Goal: Task Accomplishment & Management: Use online tool/utility

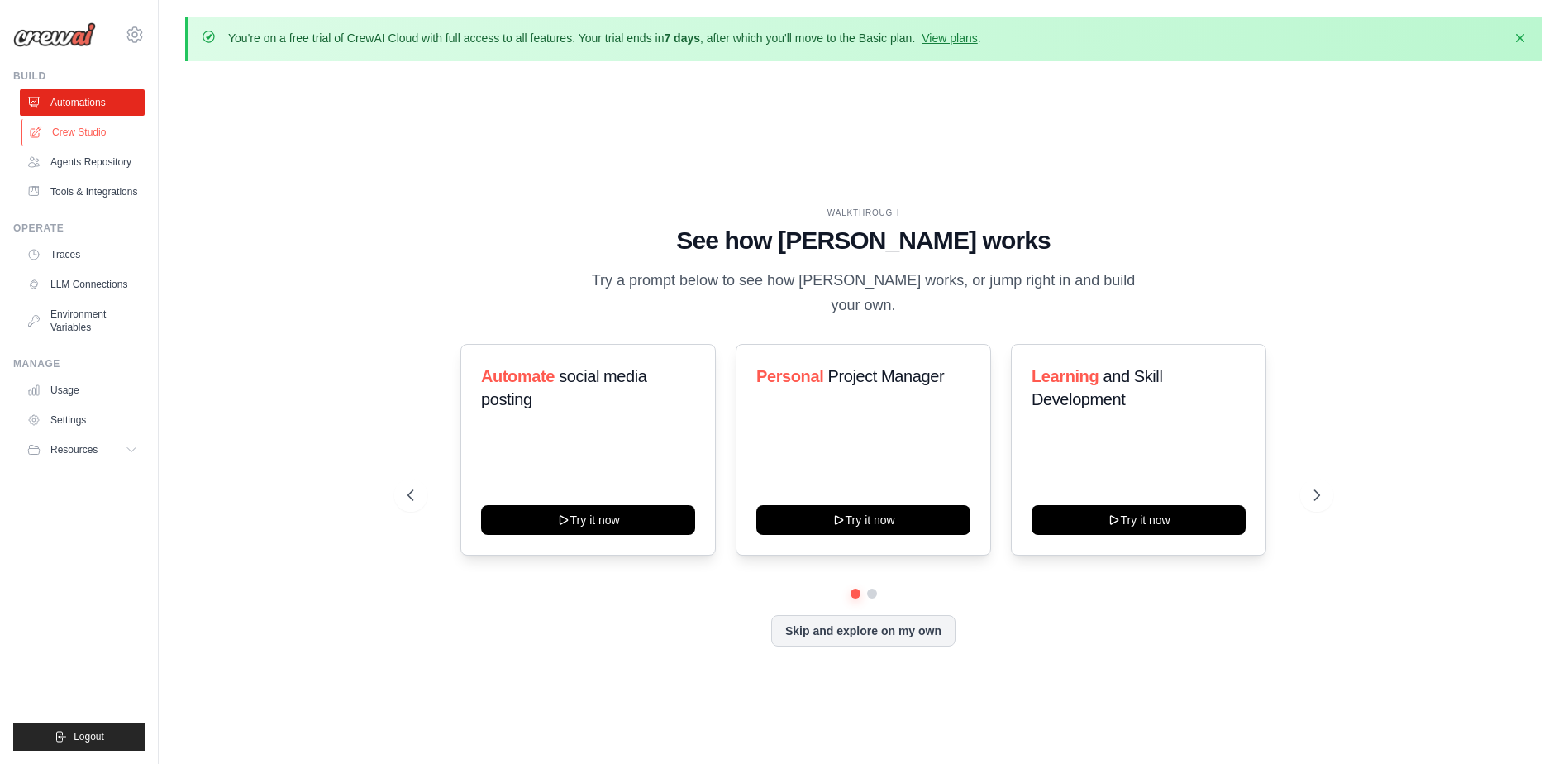
click at [89, 138] on link "Crew Studio" at bounding box center [83, 132] width 125 height 26
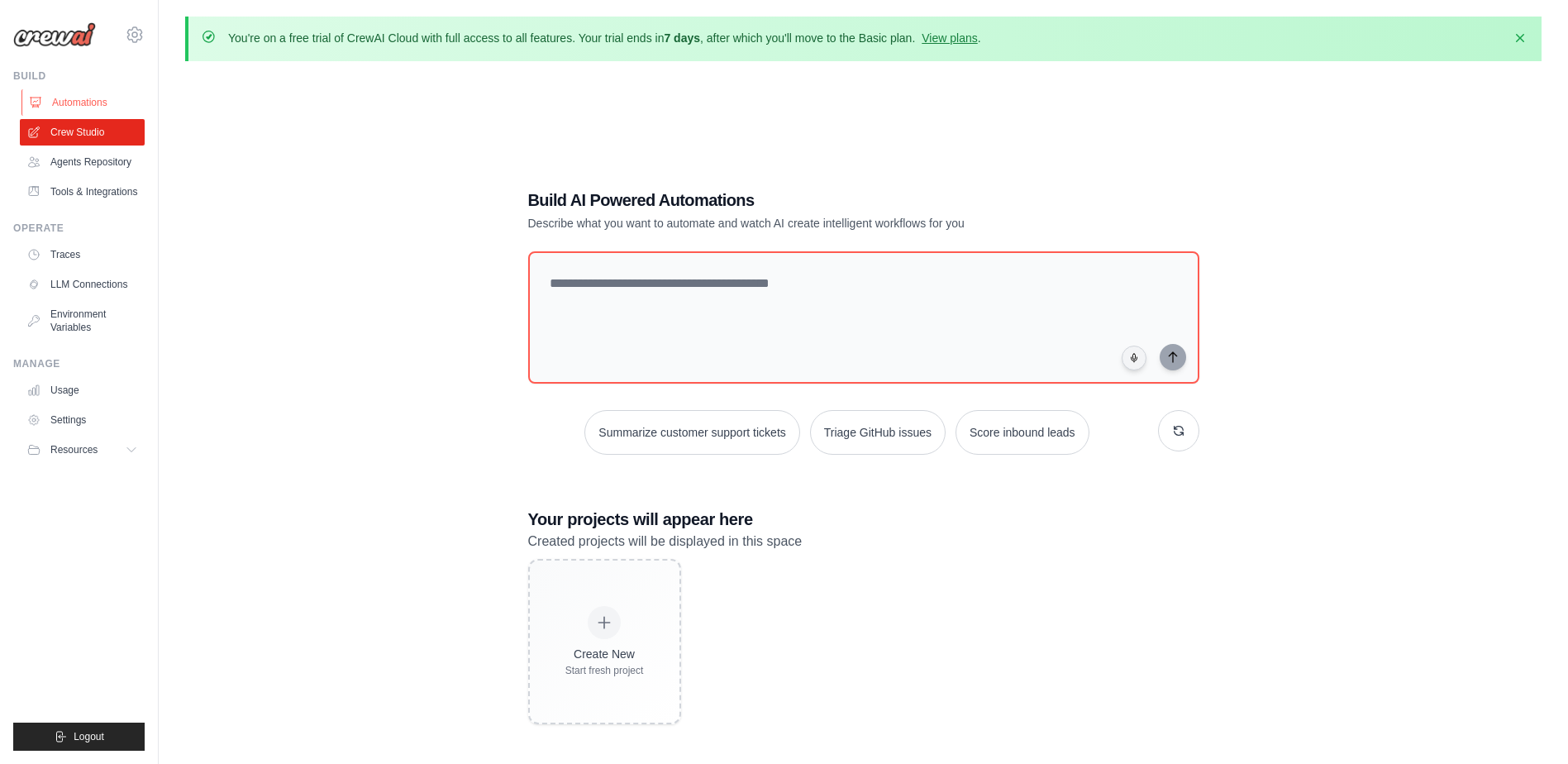
click at [89, 99] on link "Automations" at bounding box center [83, 102] width 125 height 26
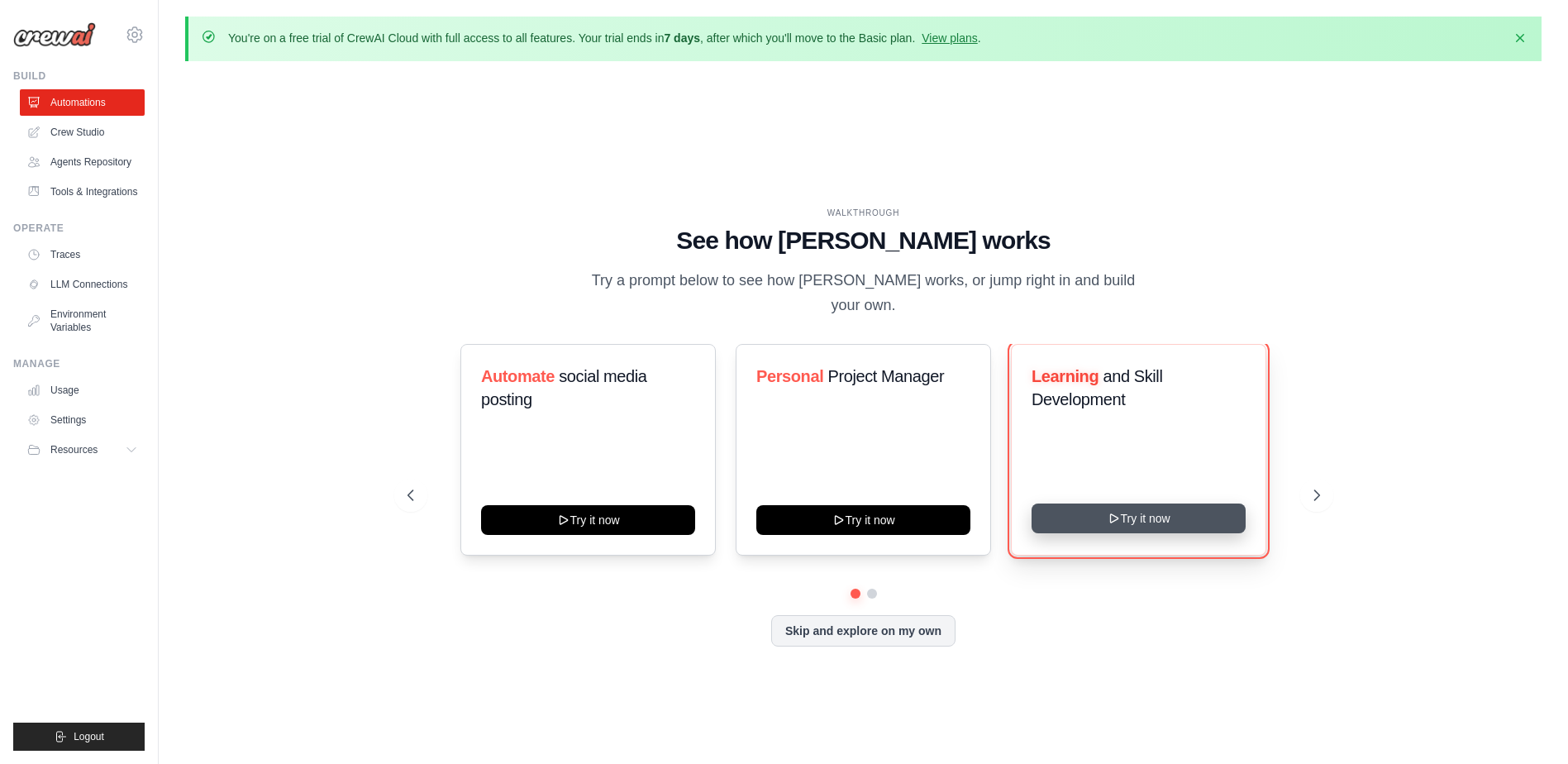
click at [1163, 506] on button "Try it now" at bounding box center [1139, 518] width 215 height 30
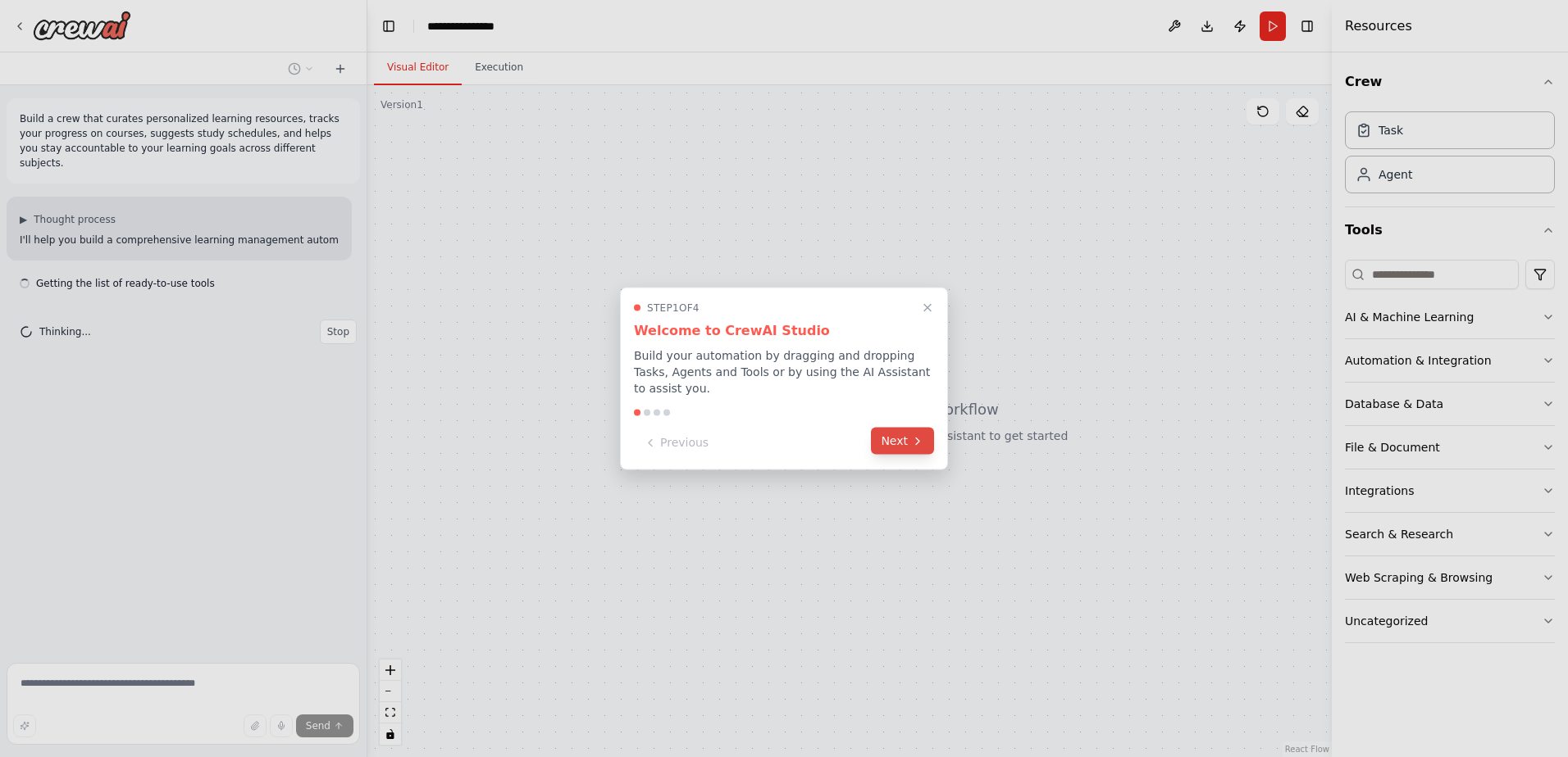
click at [902, 438] on button "Next" at bounding box center [902, 441] width 63 height 27
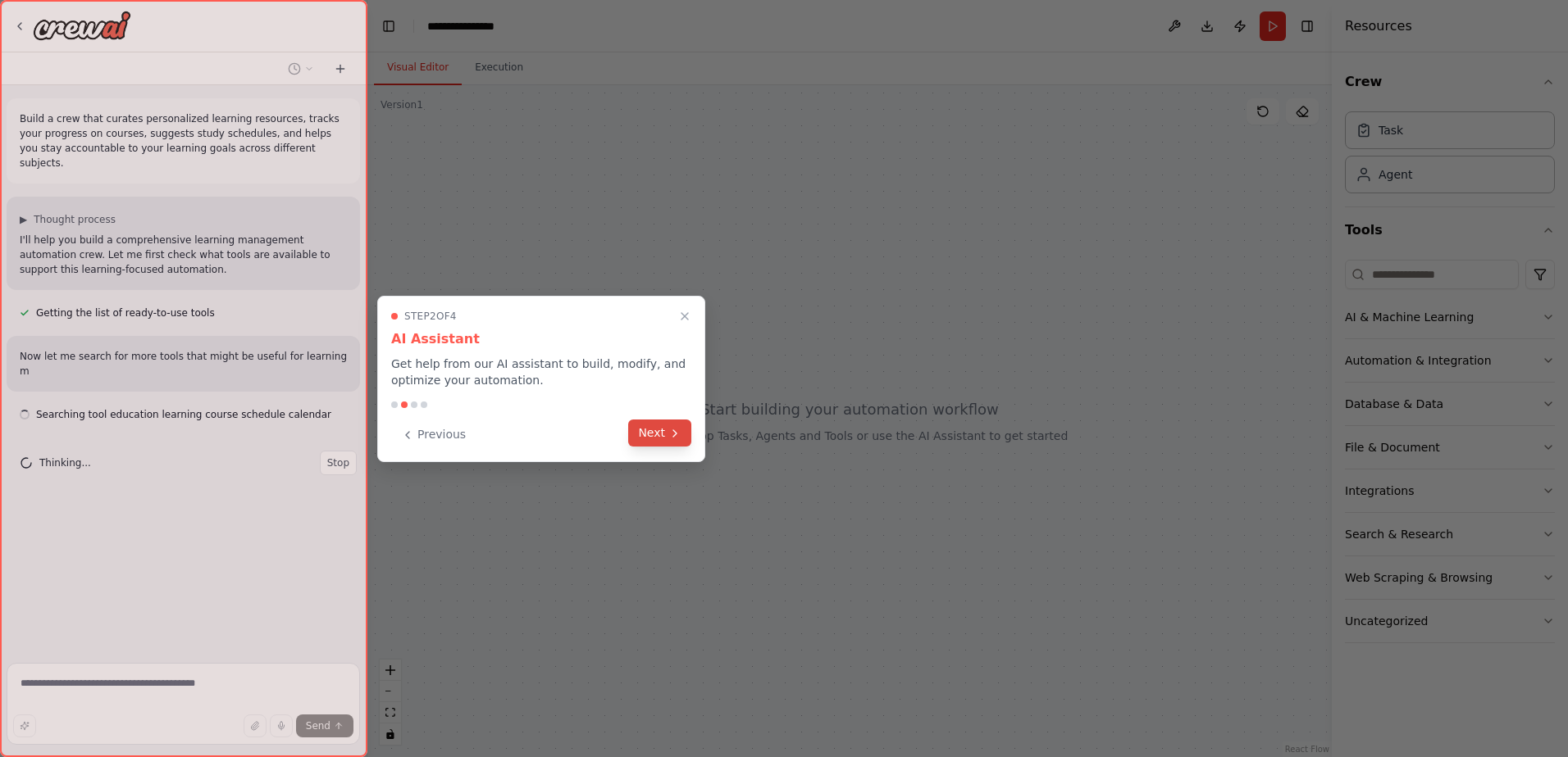
click at [663, 432] on button "Next" at bounding box center [659, 433] width 63 height 27
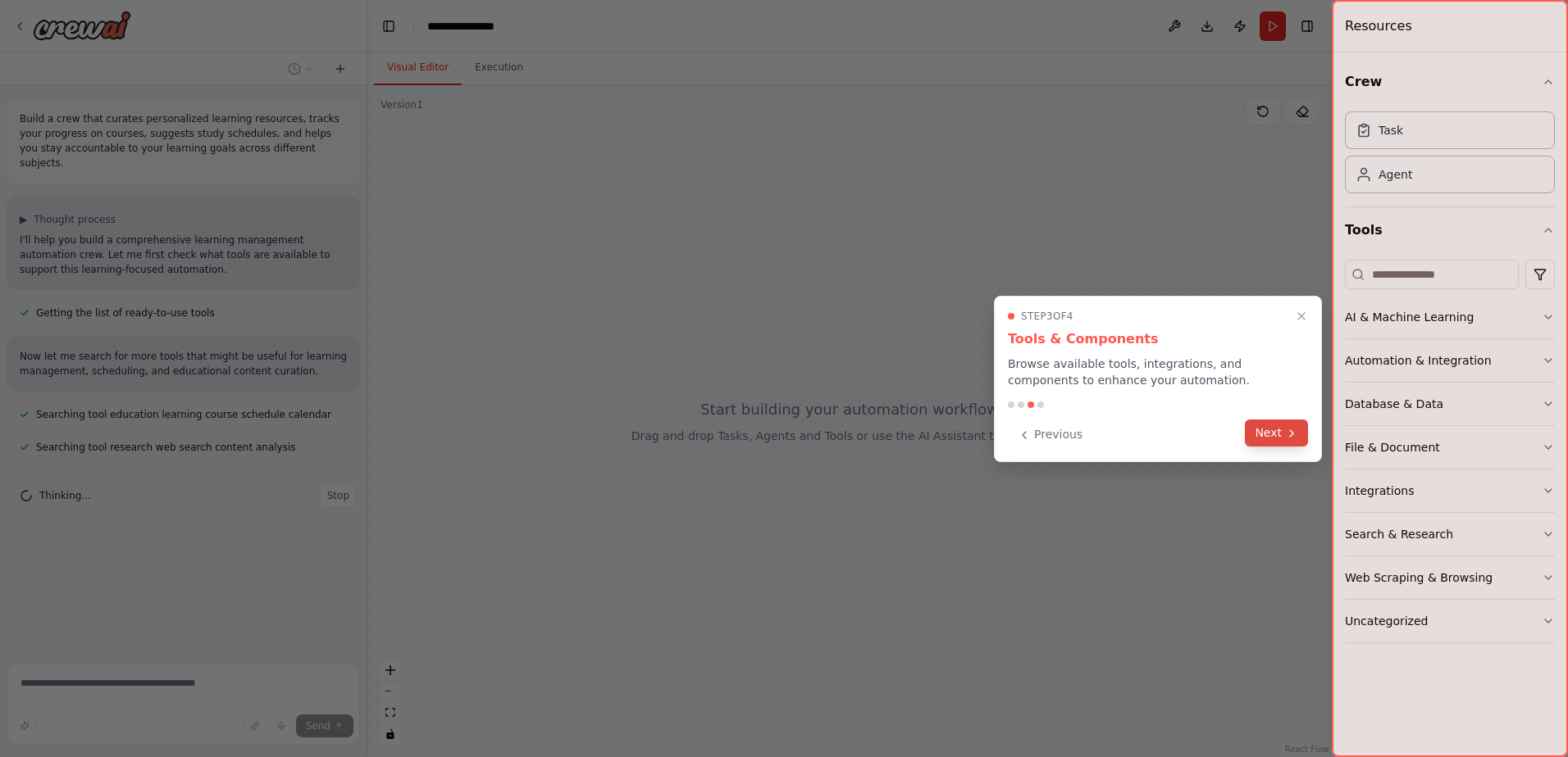
click at [1274, 437] on button "Next" at bounding box center [1276, 433] width 63 height 27
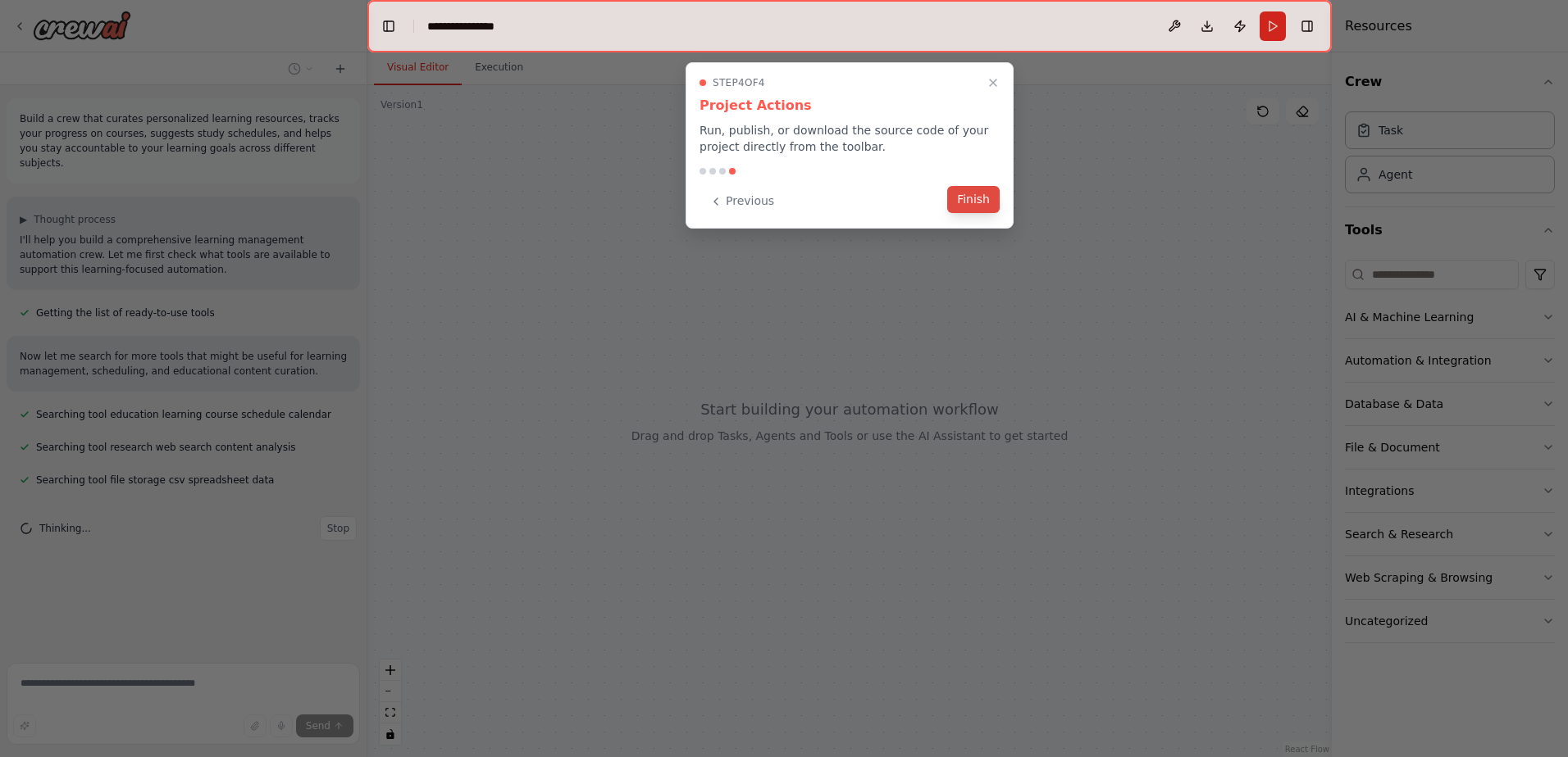
click at [979, 204] on button "Finish" at bounding box center [974, 199] width 52 height 27
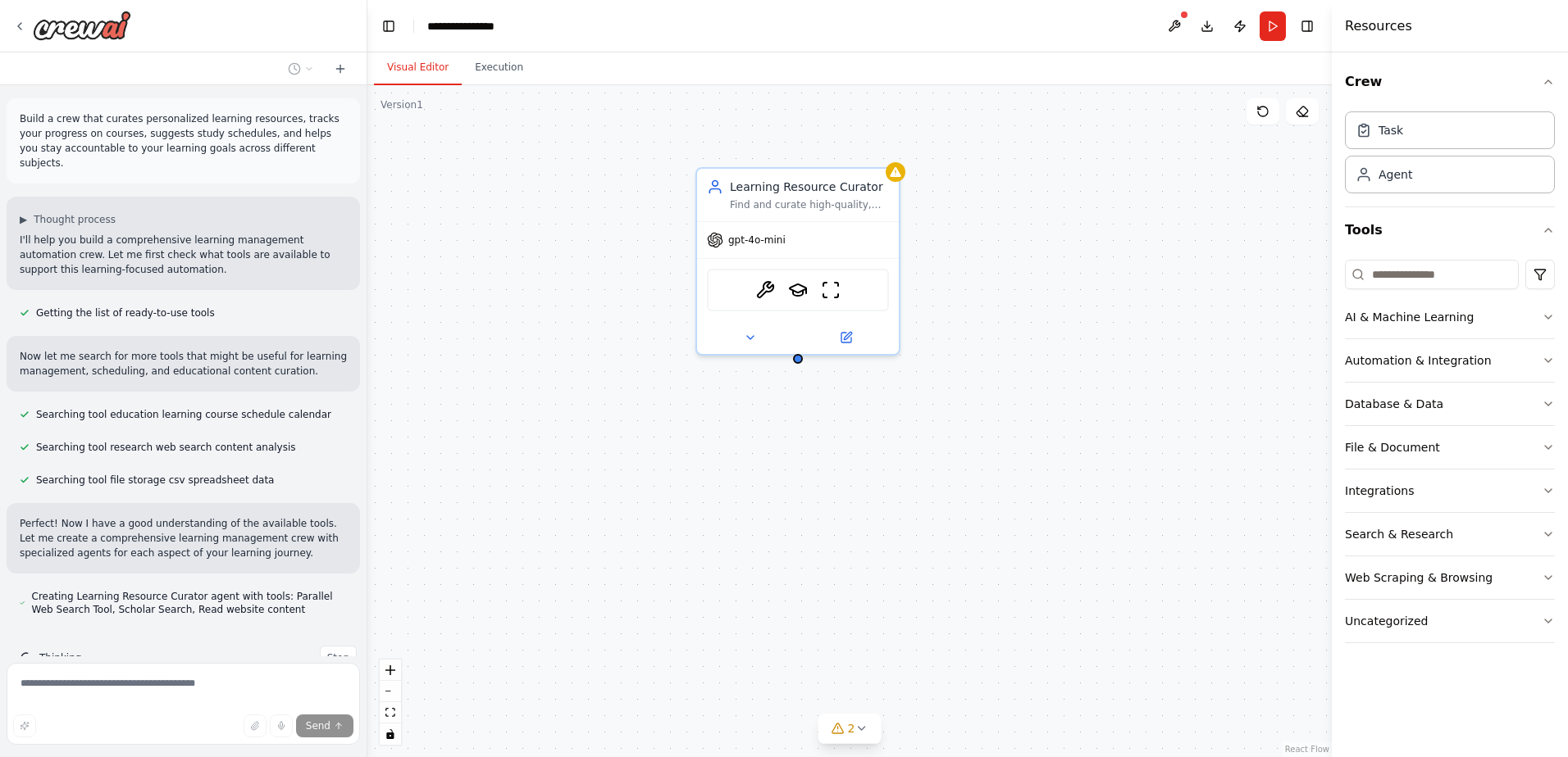
scroll to position [24, 0]
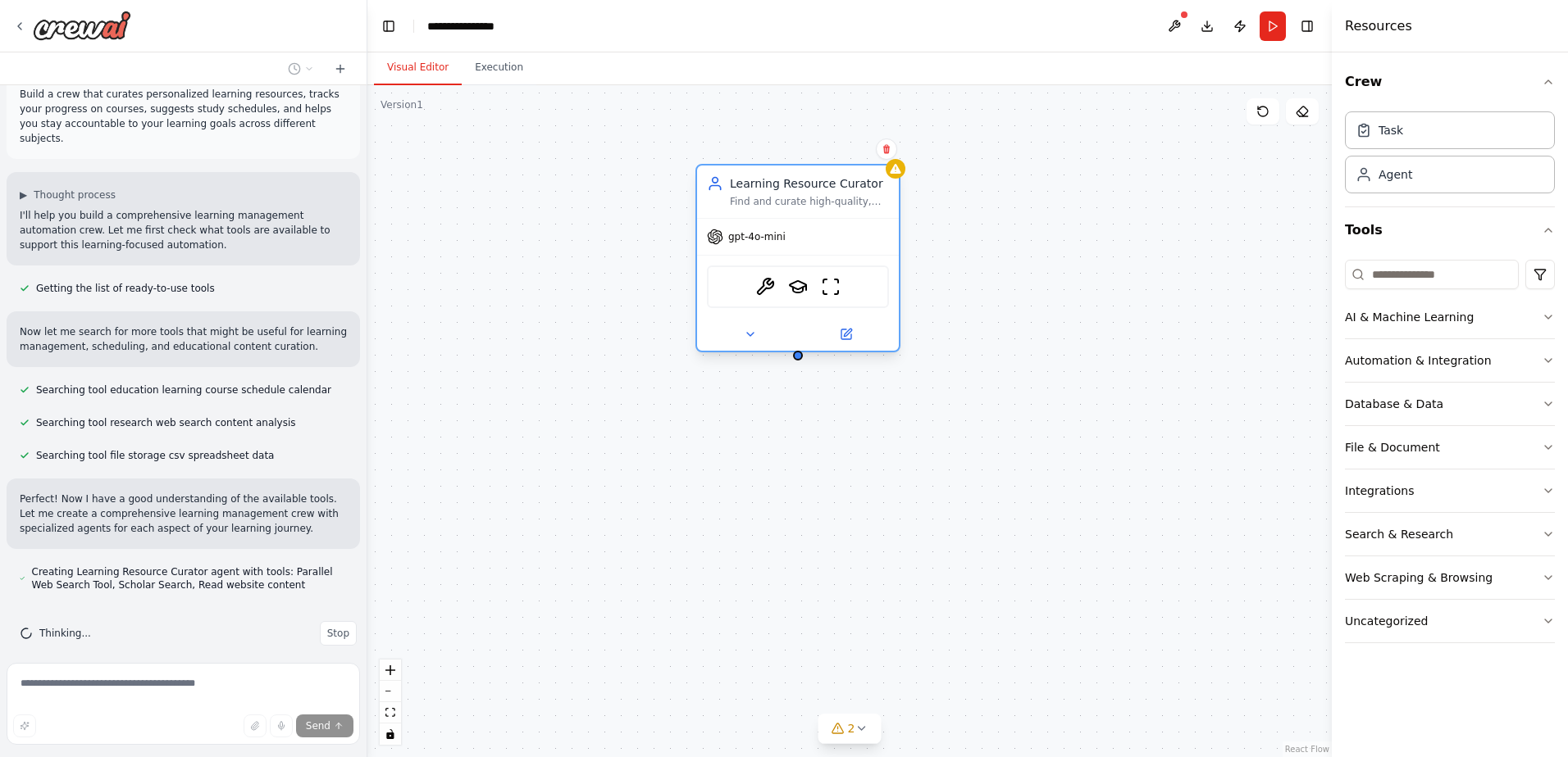
click at [740, 241] on span "gpt-4o-mini" at bounding box center [757, 237] width 57 height 14
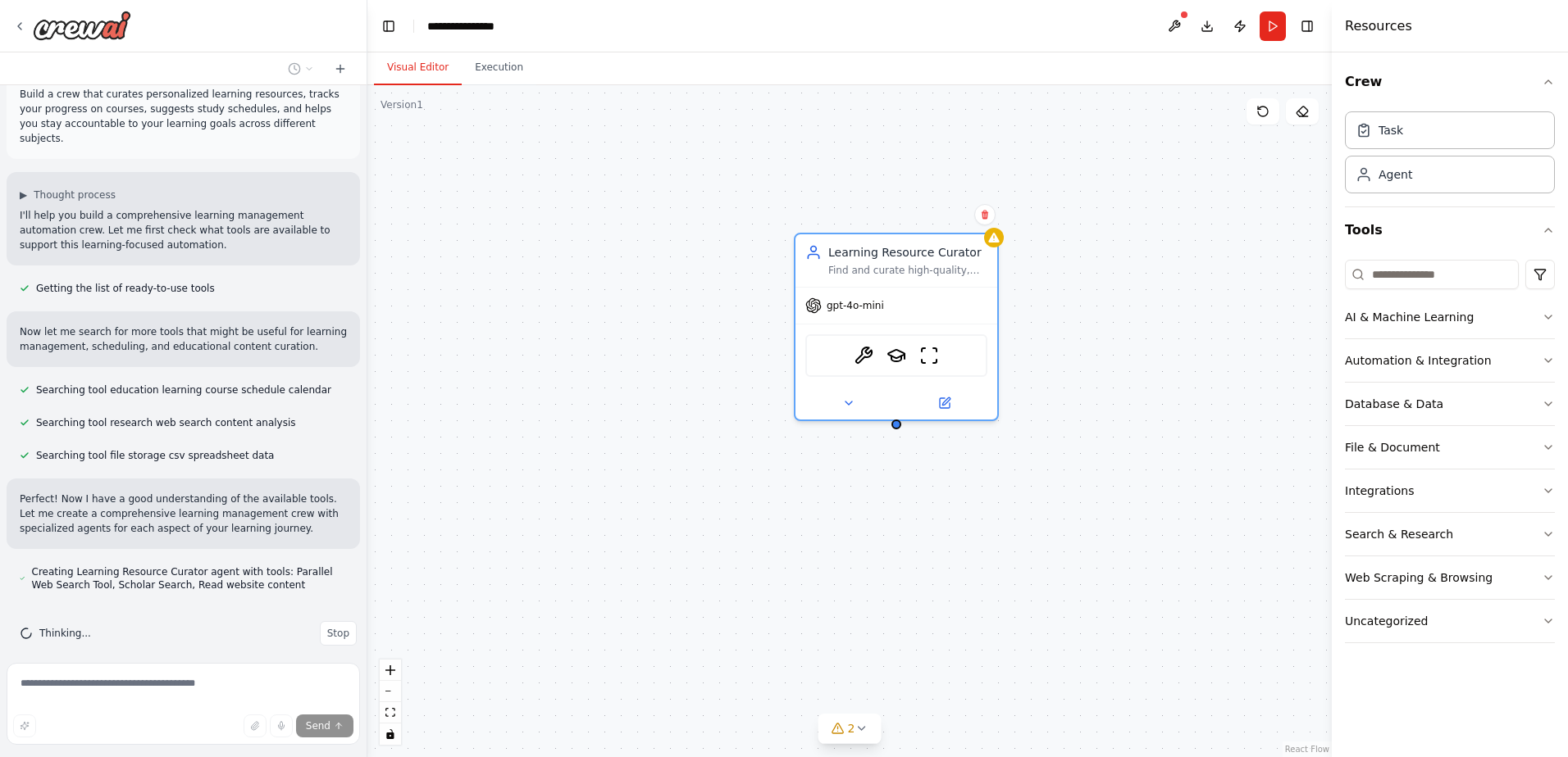
drag, startPoint x: 807, startPoint y: 354, endPoint x: 902, endPoint y: 425, distance: 118.6
click at [902, 425] on div "Learning Resource Curator Find and curate high-quality, personalized learning r…" at bounding box center [849, 421] width 964 height 672
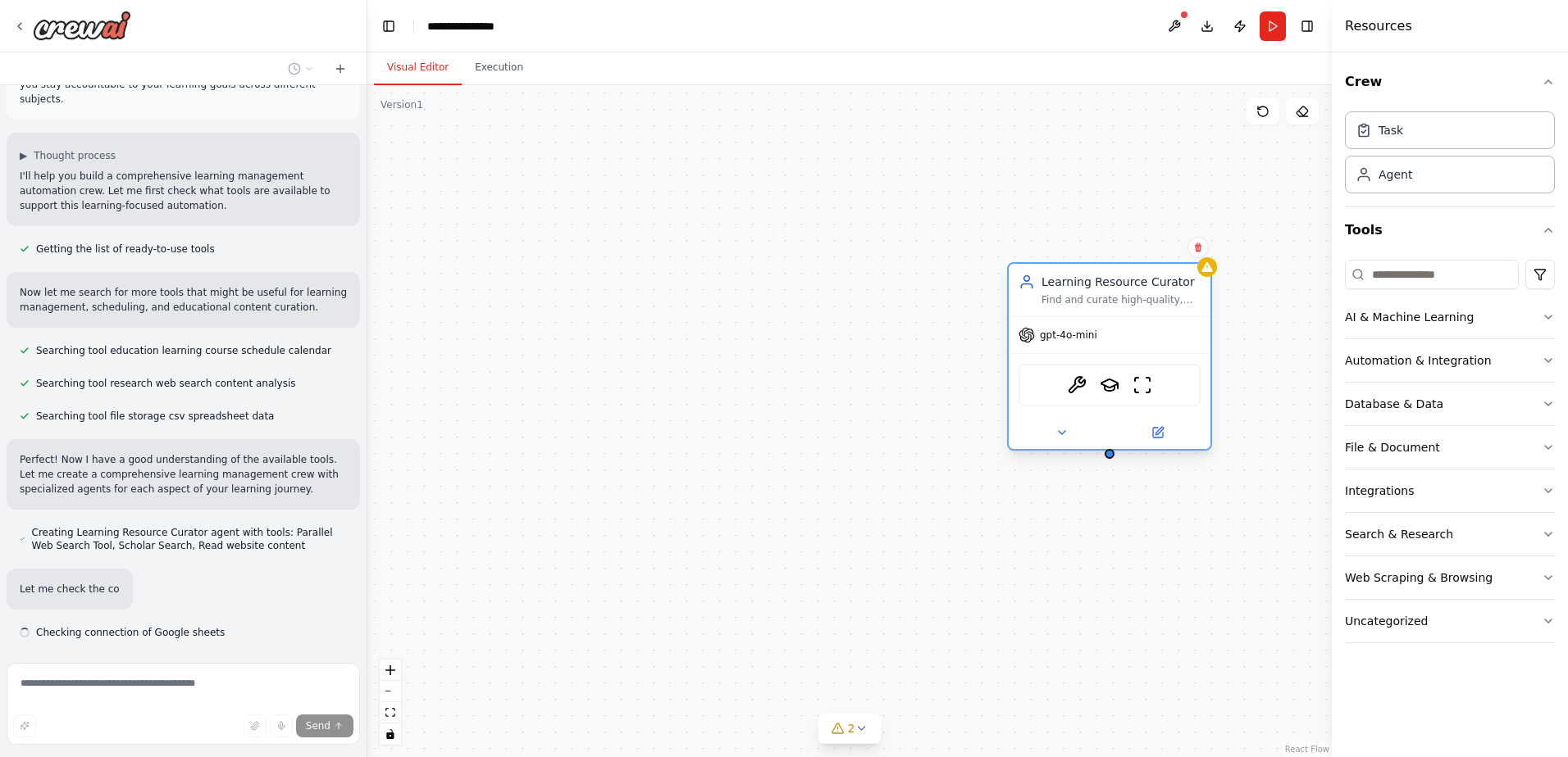
scroll to position [111, 0]
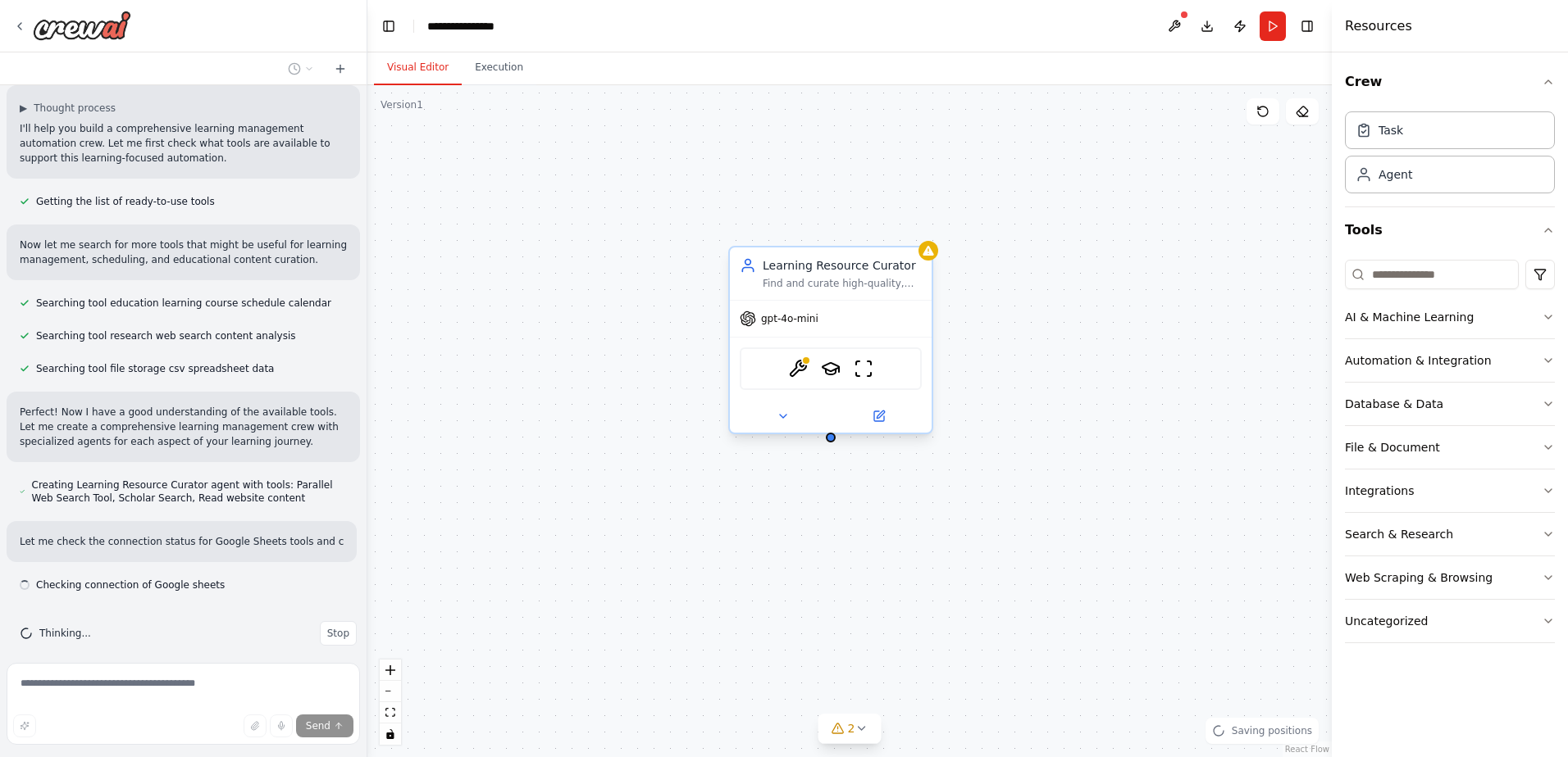
drag, startPoint x: 918, startPoint y: 278, endPoint x: 849, endPoint y: 299, distance: 72.1
click at [849, 299] on div "Learning Resource Curator Find and curate high-quality, personalized learning r…" at bounding box center [830, 273] width 202 height 52
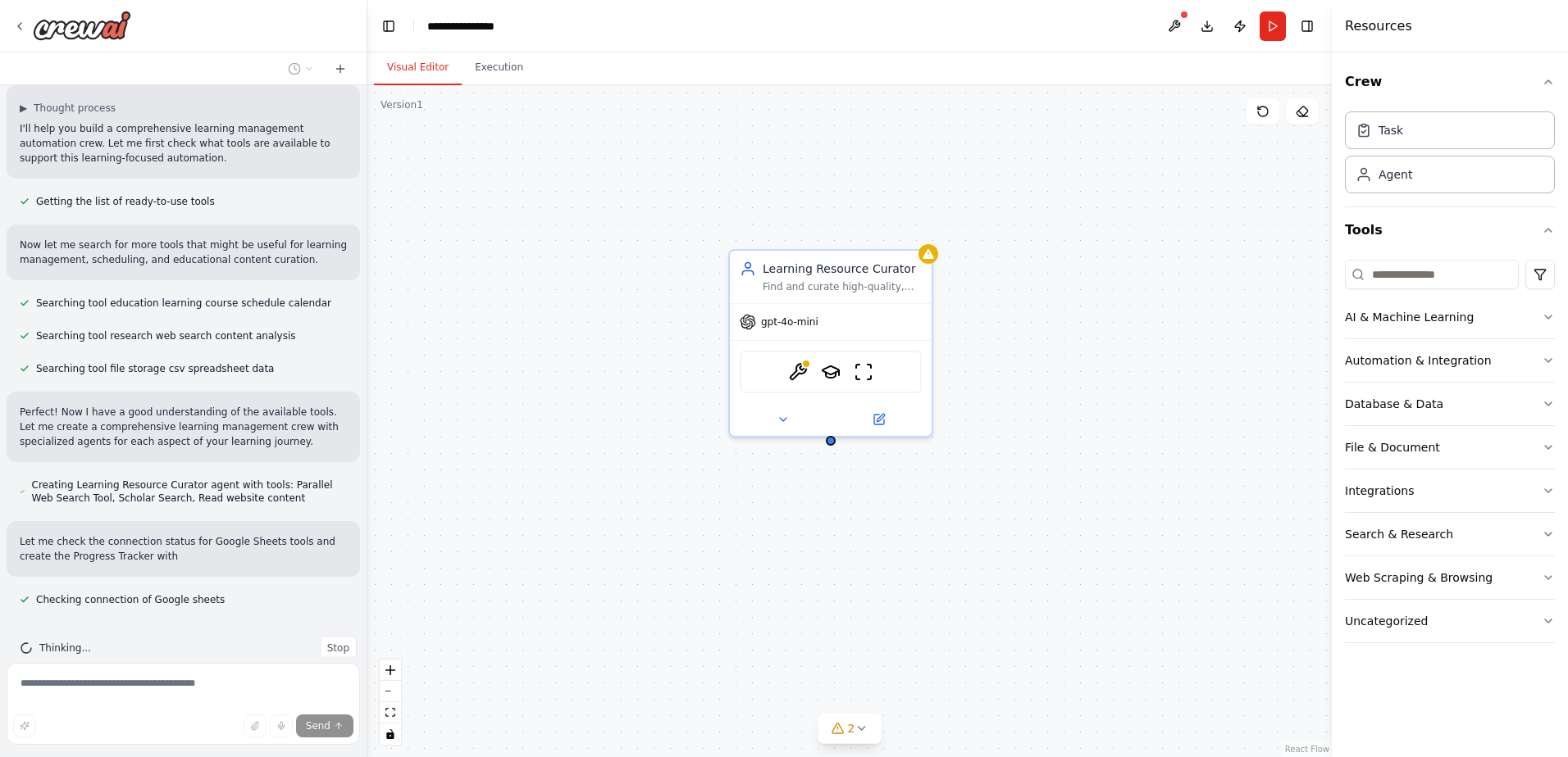
click at [1137, 298] on div "Learning Resource Curator Find and curate high-quality, personalized learning r…" at bounding box center [849, 421] width 964 height 672
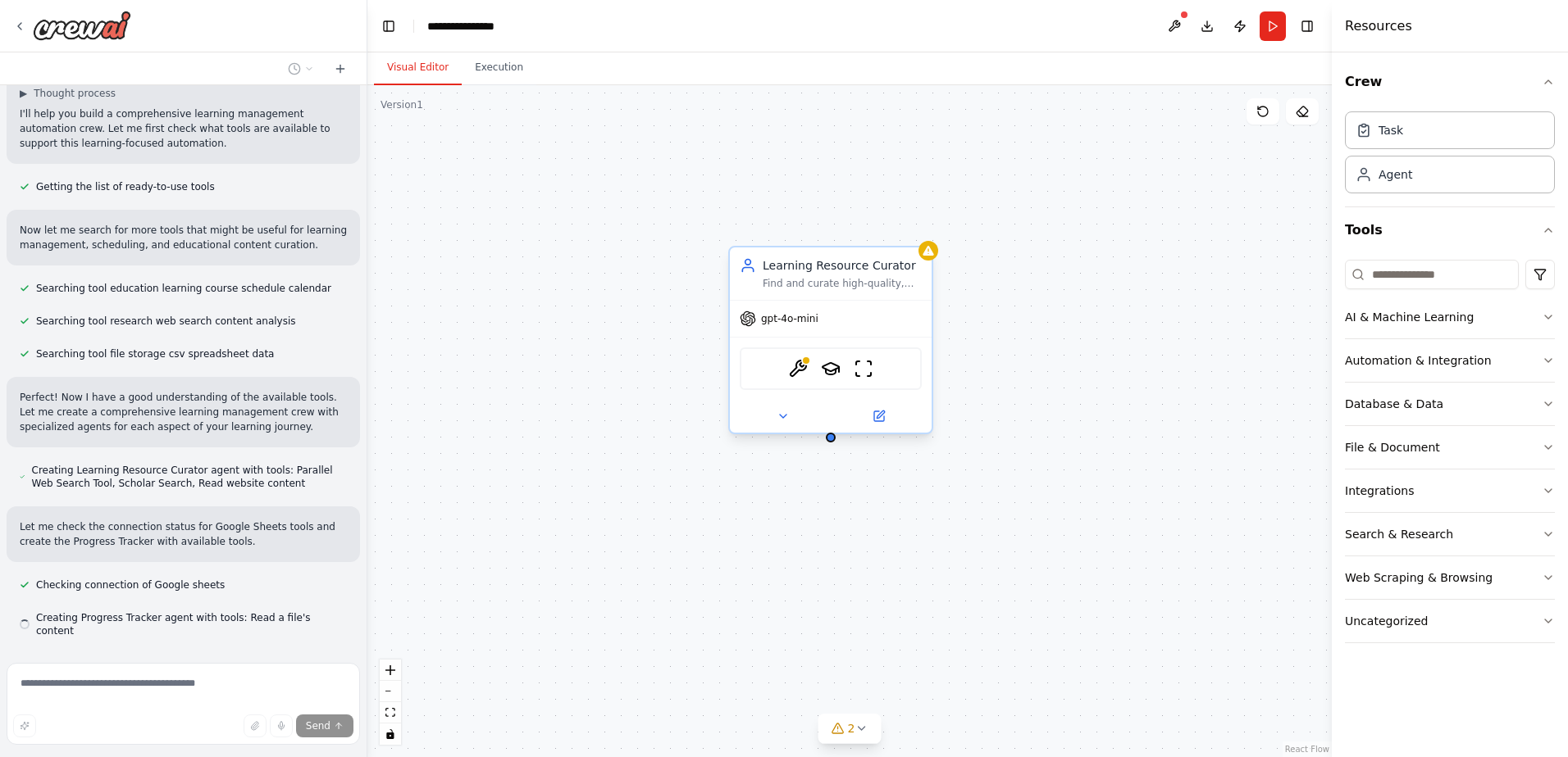
scroll to position [159, 0]
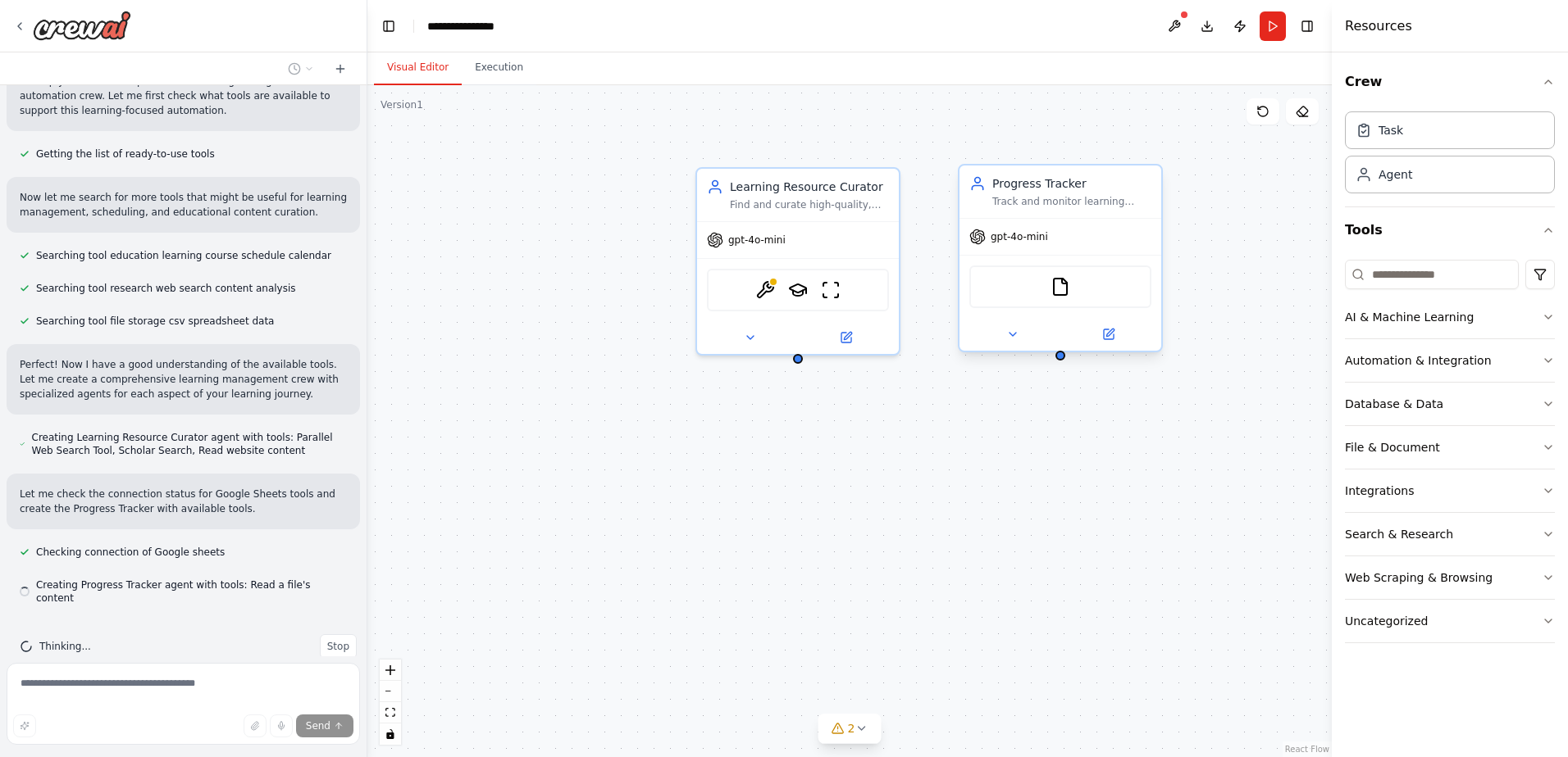
click at [1120, 303] on div "FileReadTool" at bounding box center [1061, 287] width 182 height 42
click at [1049, 461] on div "Learning Resource Curator Find and curate high-quality, personalized learning r…" at bounding box center [849, 421] width 964 height 672
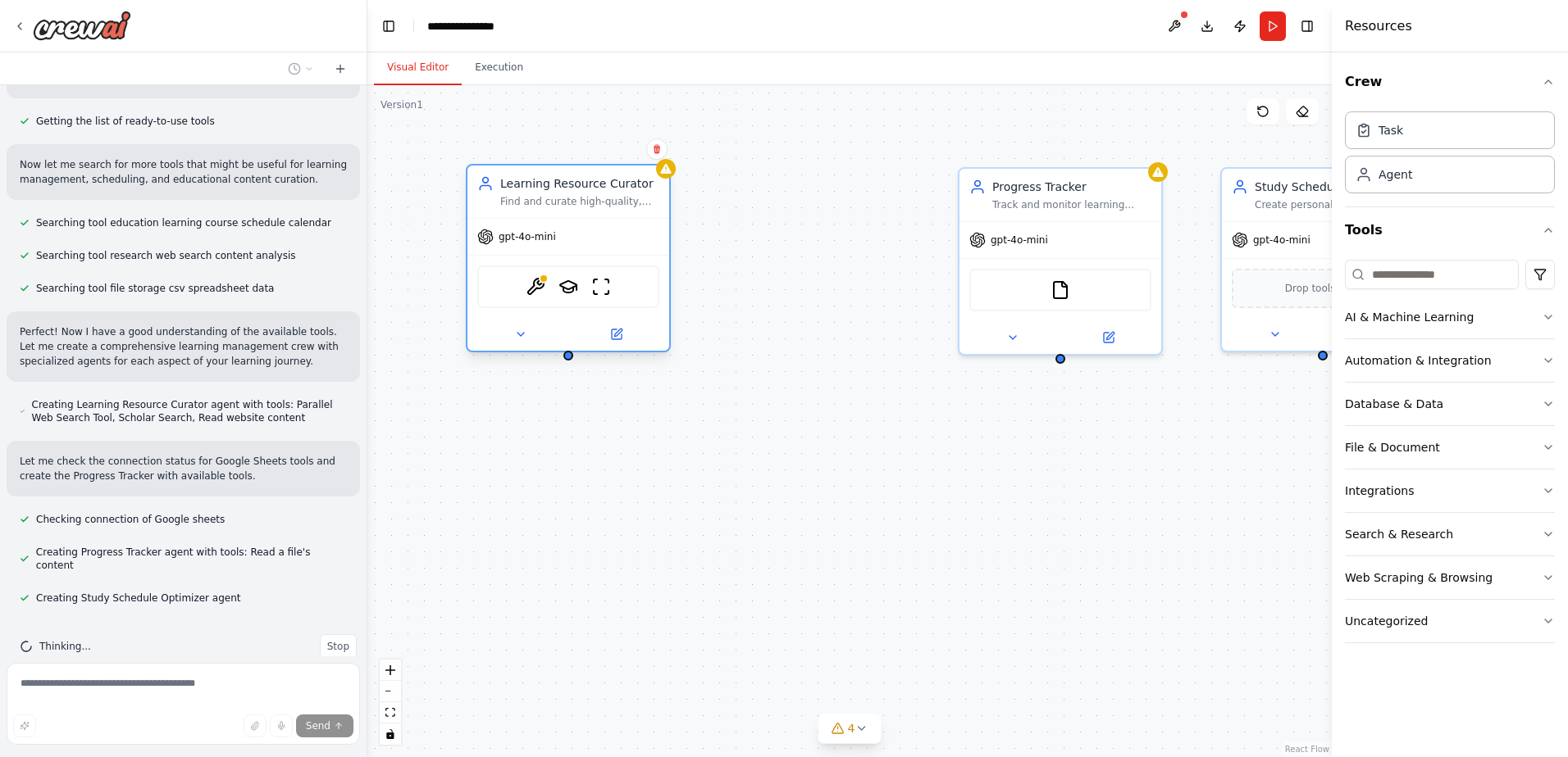
drag, startPoint x: 857, startPoint y: 253, endPoint x: 630, endPoint y: 254, distance: 227.0
click at [630, 254] on div "gpt-4o-mini" at bounding box center [568, 236] width 202 height 36
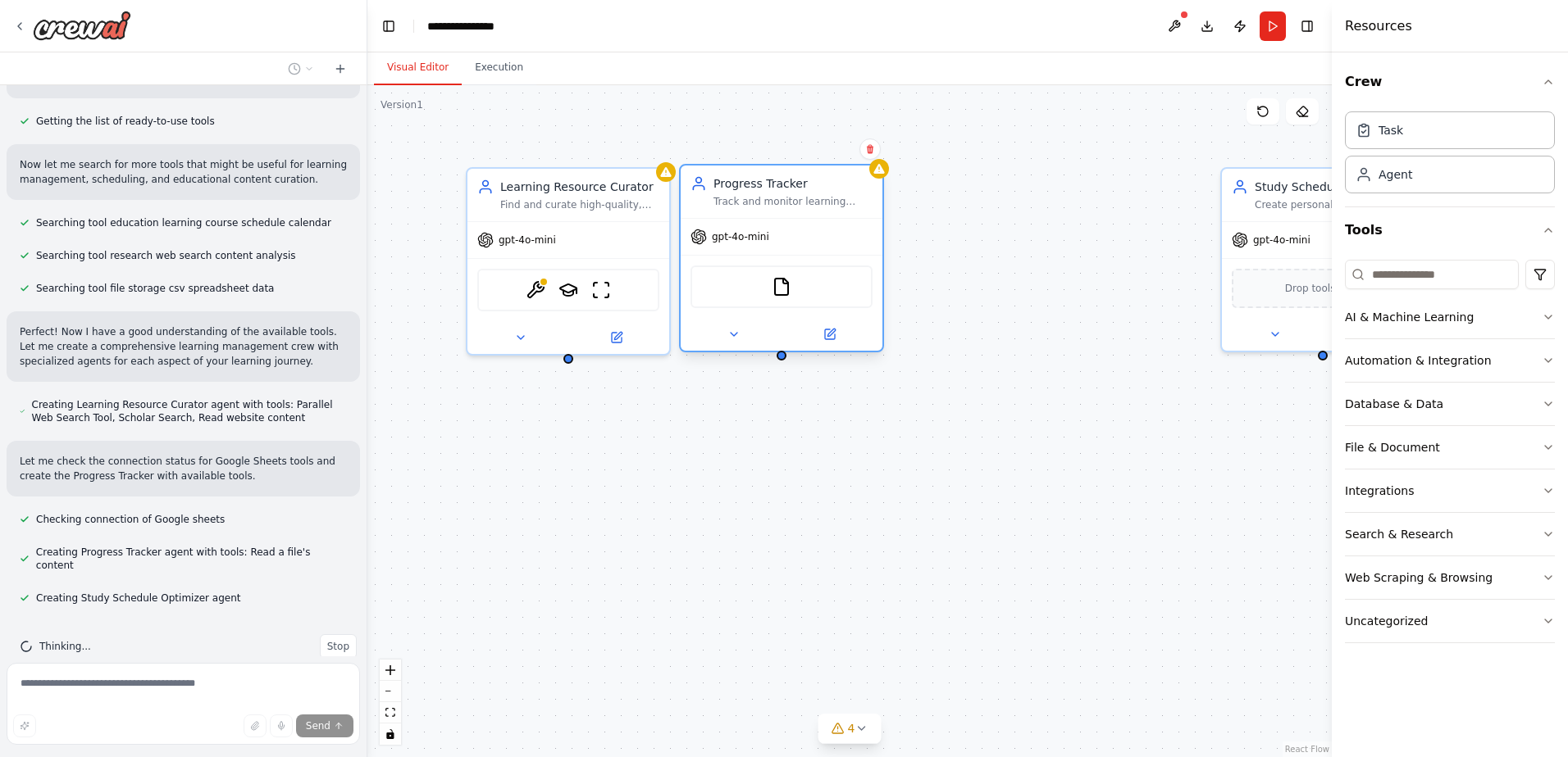
drag, startPoint x: 1051, startPoint y: 244, endPoint x: 769, endPoint y: 248, distance: 282.0
click at [769, 248] on div "gpt-4o-mini" at bounding box center [781, 236] width 202 height 36
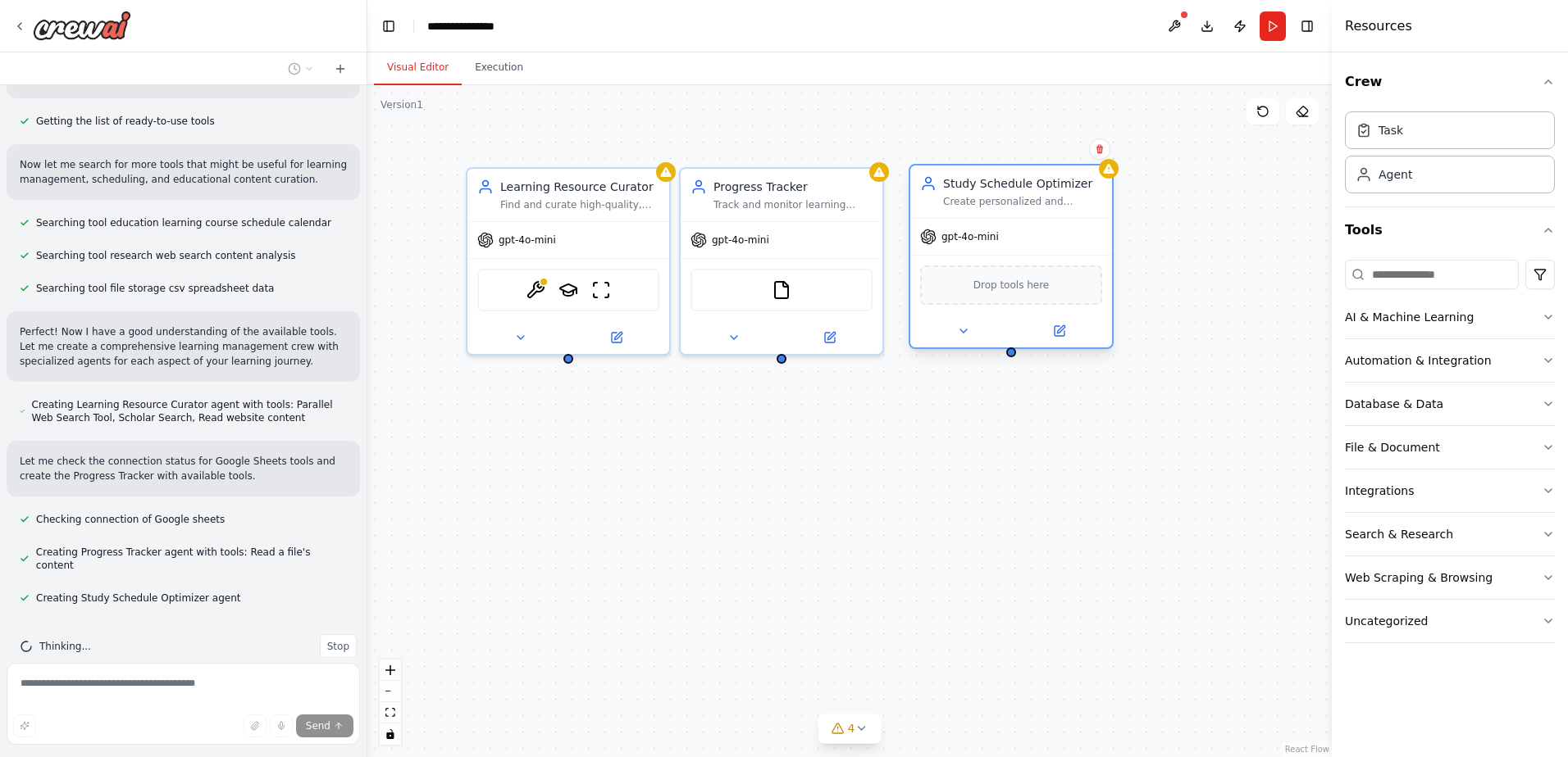
drag, startPoint x: 1278, startPoint y: 227, endPoint x: 1018, endPoint y: 242, distance: 260.4
click at [959, 235] on div "gpt-4o-mini" at bounding box center [1011, 236] width 202 height 36
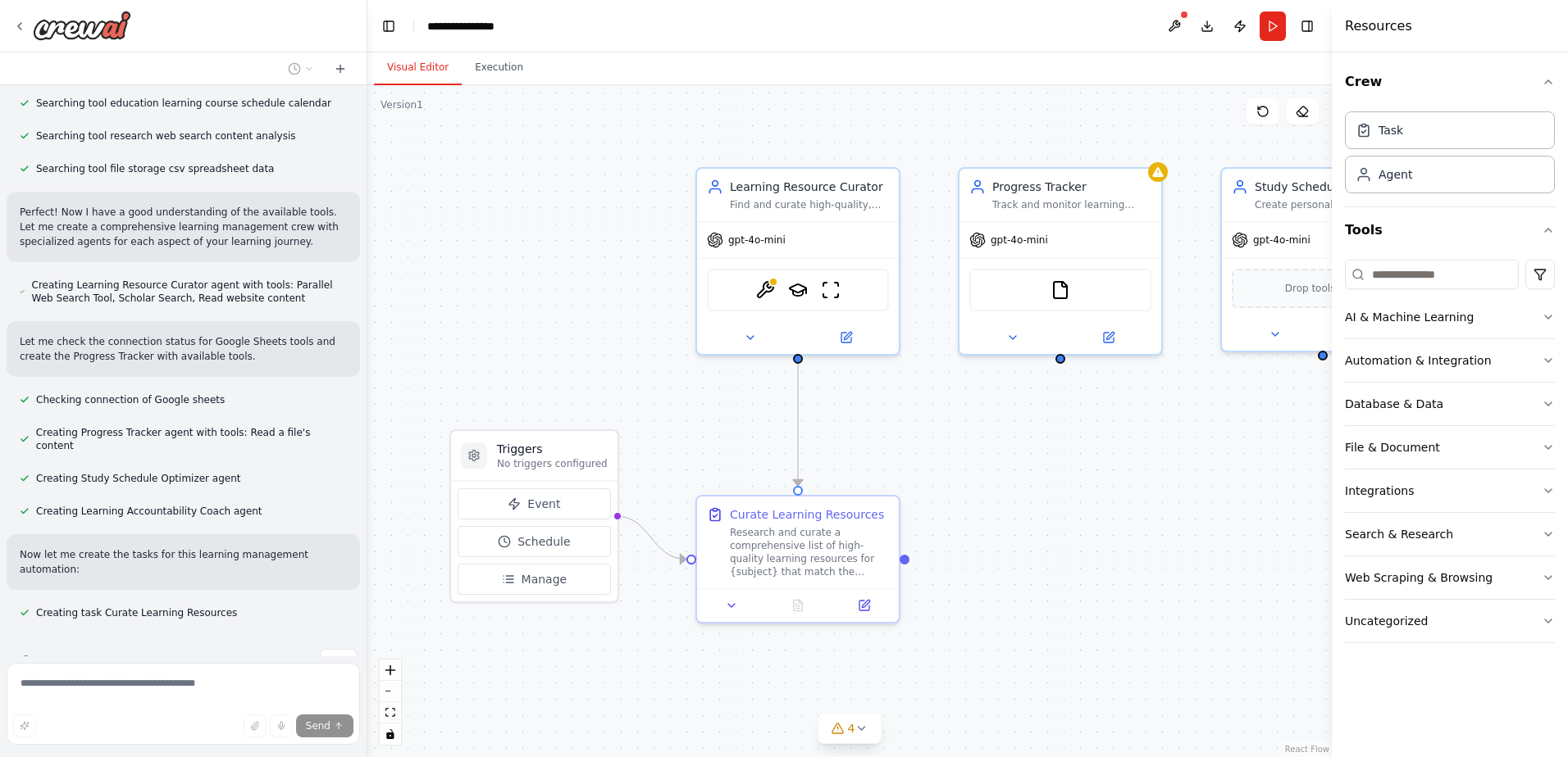
scroll to position [344, 0]
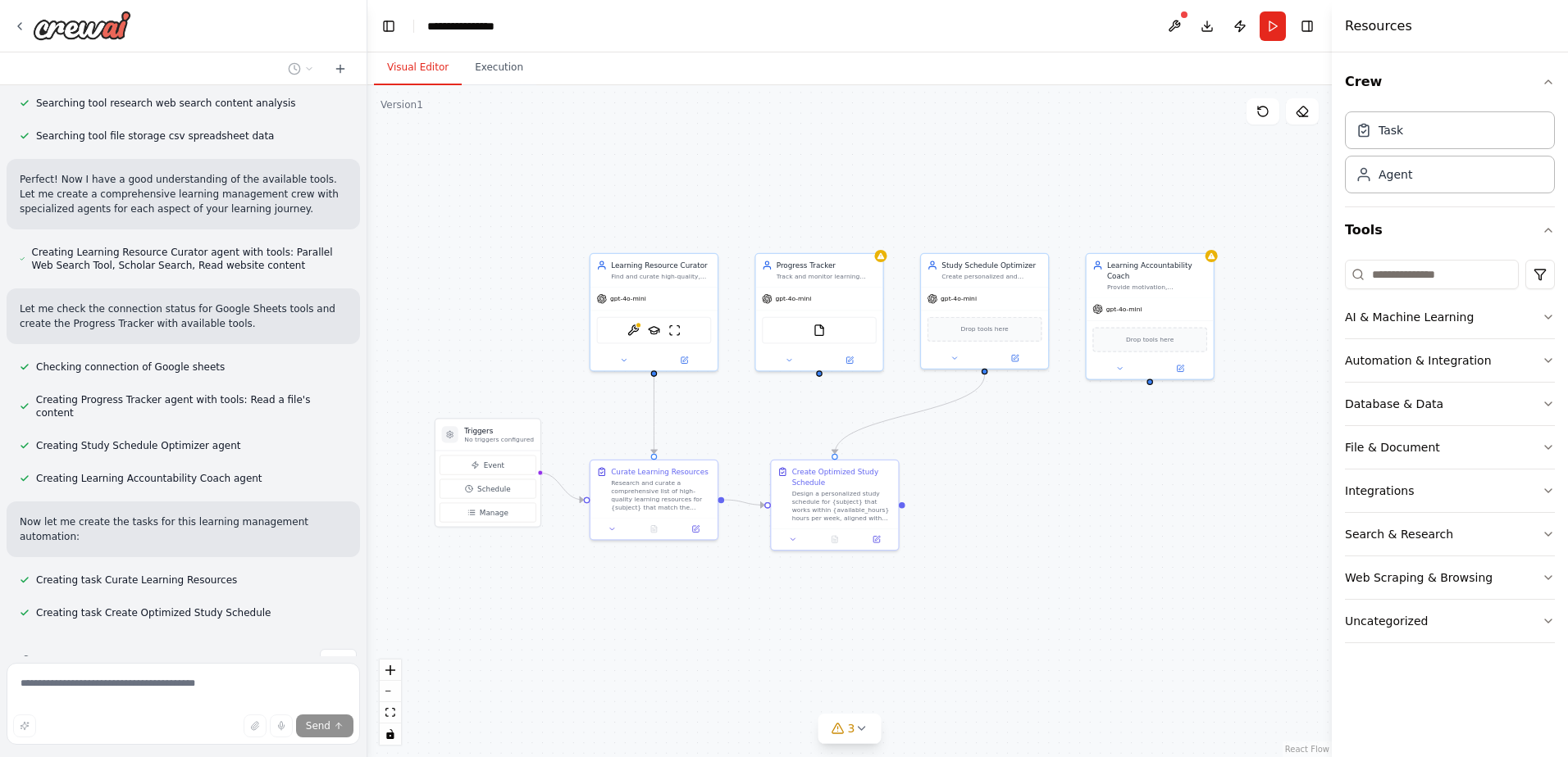
drag, startPoint x: 1192, startPoint y: 207, endPoint x: 896, endPoint y: 179, distance: 297.3
click at [896, 179] on div ".deletable-edge-delete-btn { width: 20px; height: 20px; border: 0px solid #ffff…" at bounding box center [849, 421] width 964 height 672
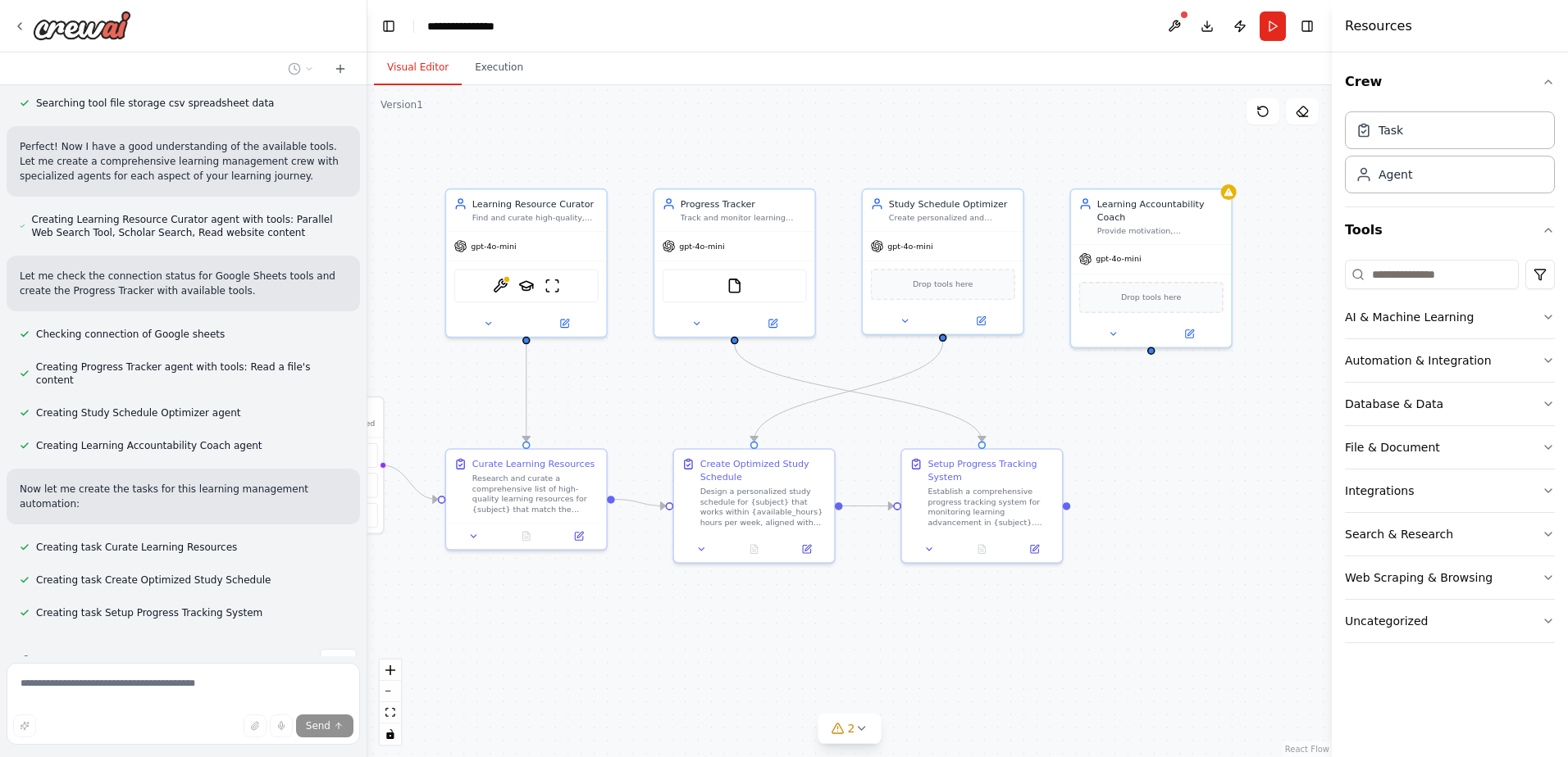
click at [1173, 484] on div ".deletable-edge-delete-btn { width: 20px; height: 20px; border: 0px solid #ffff…" at bounding box center [849, 421] width 964 height 672
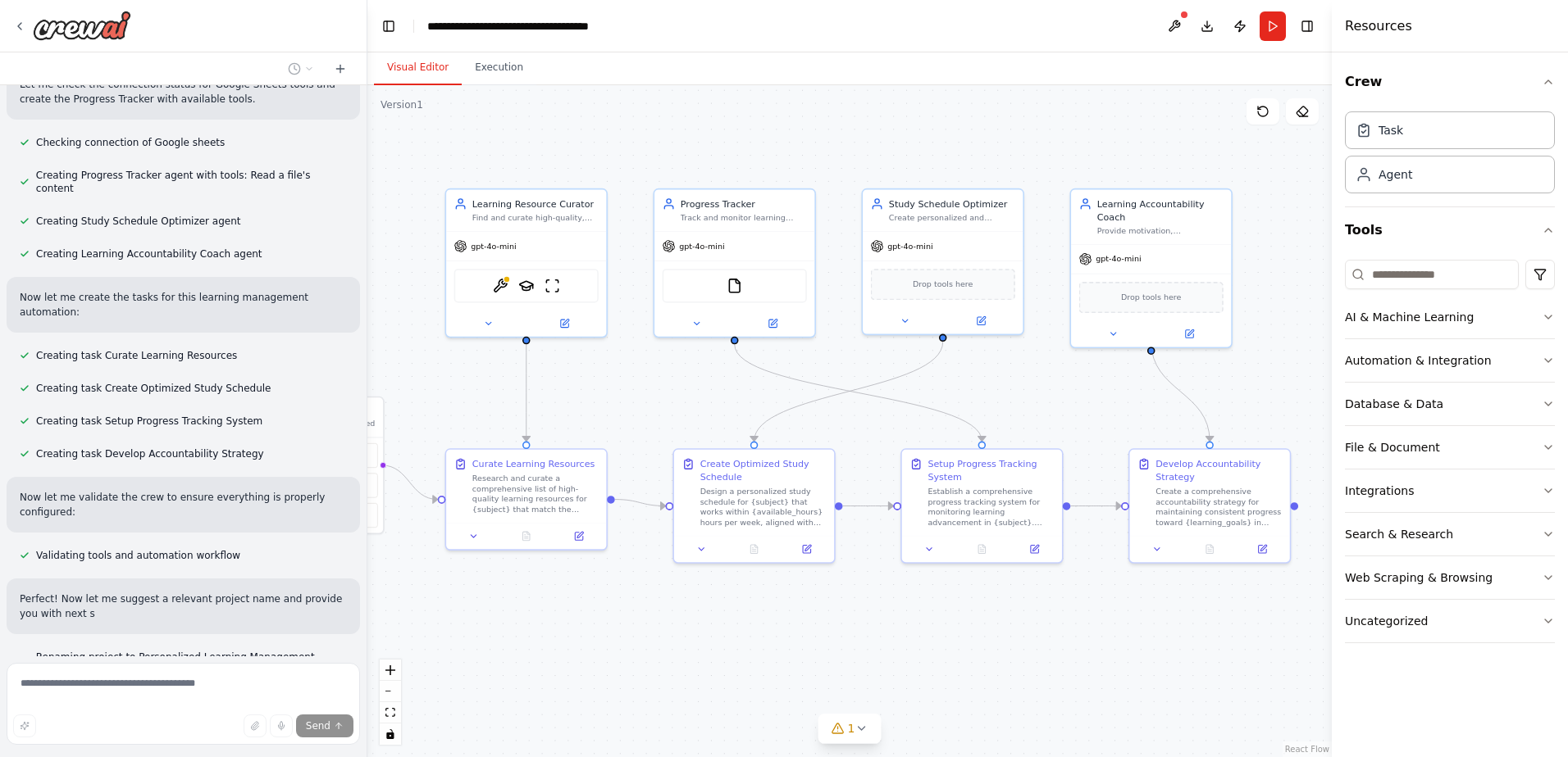
scroll to position [613, 0]
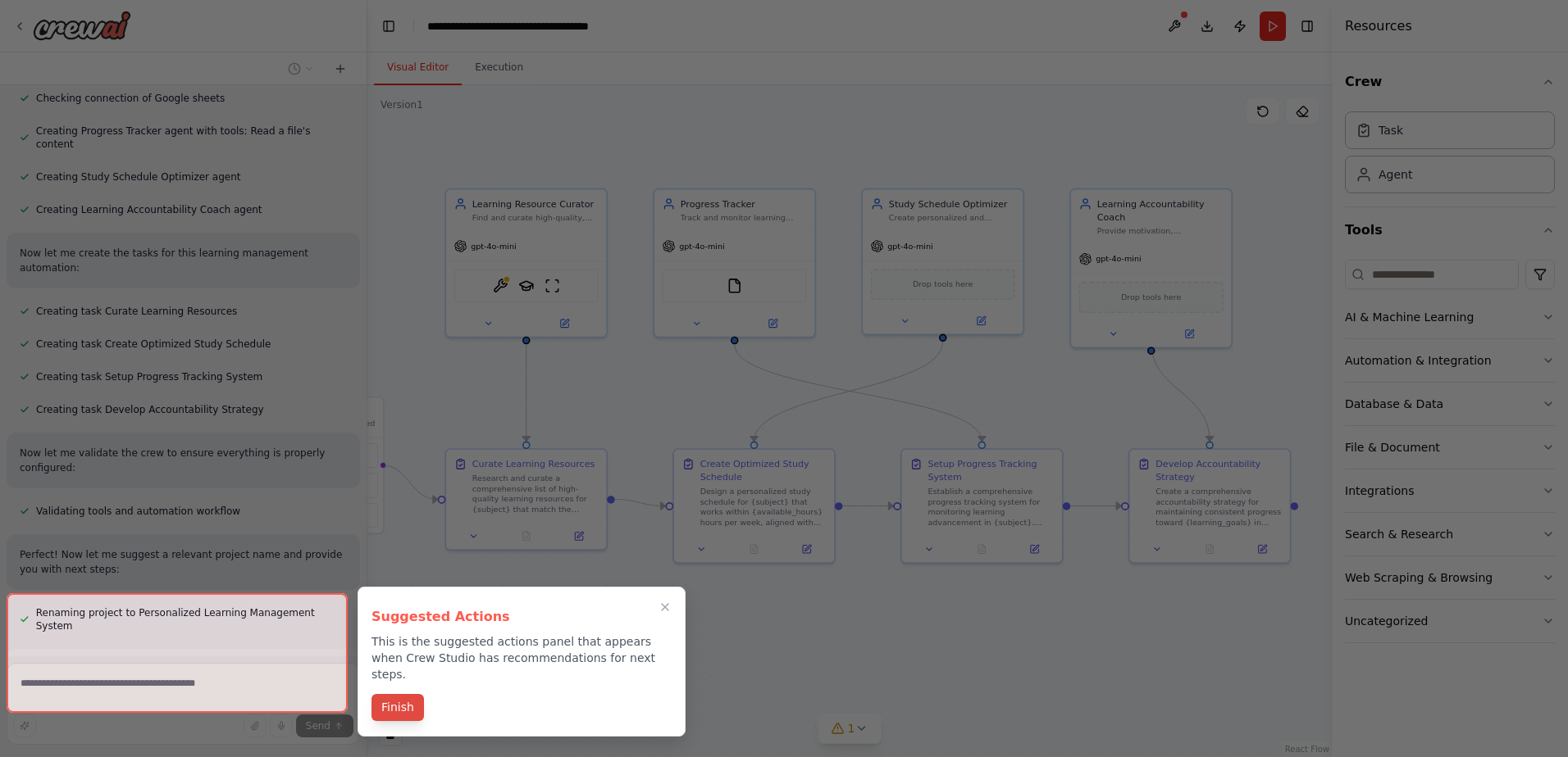
click at [402, 695] on button "Finish" at bounding box center [398, 708] width 52 height 27
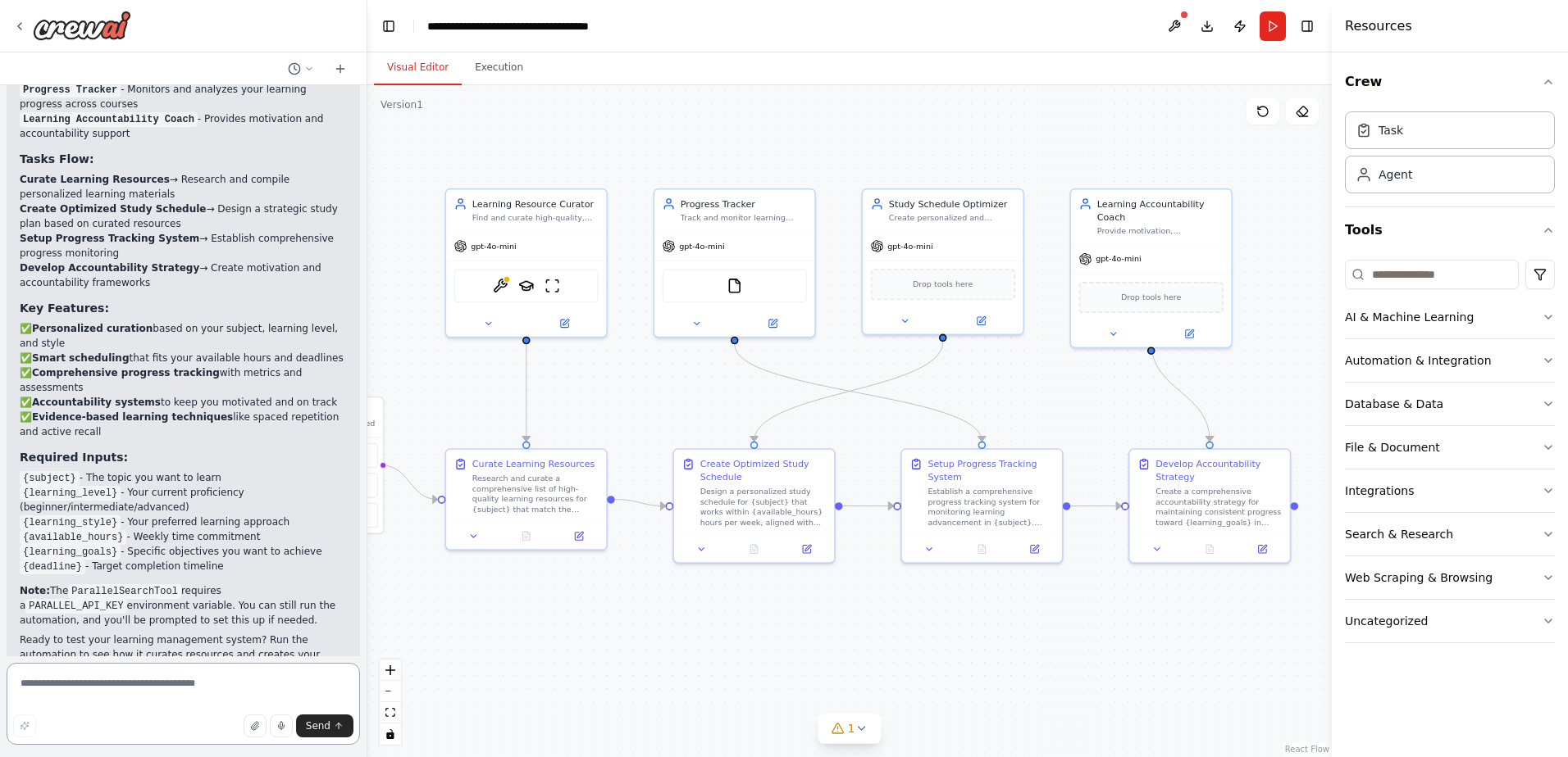
scroll to position [1421, 0]
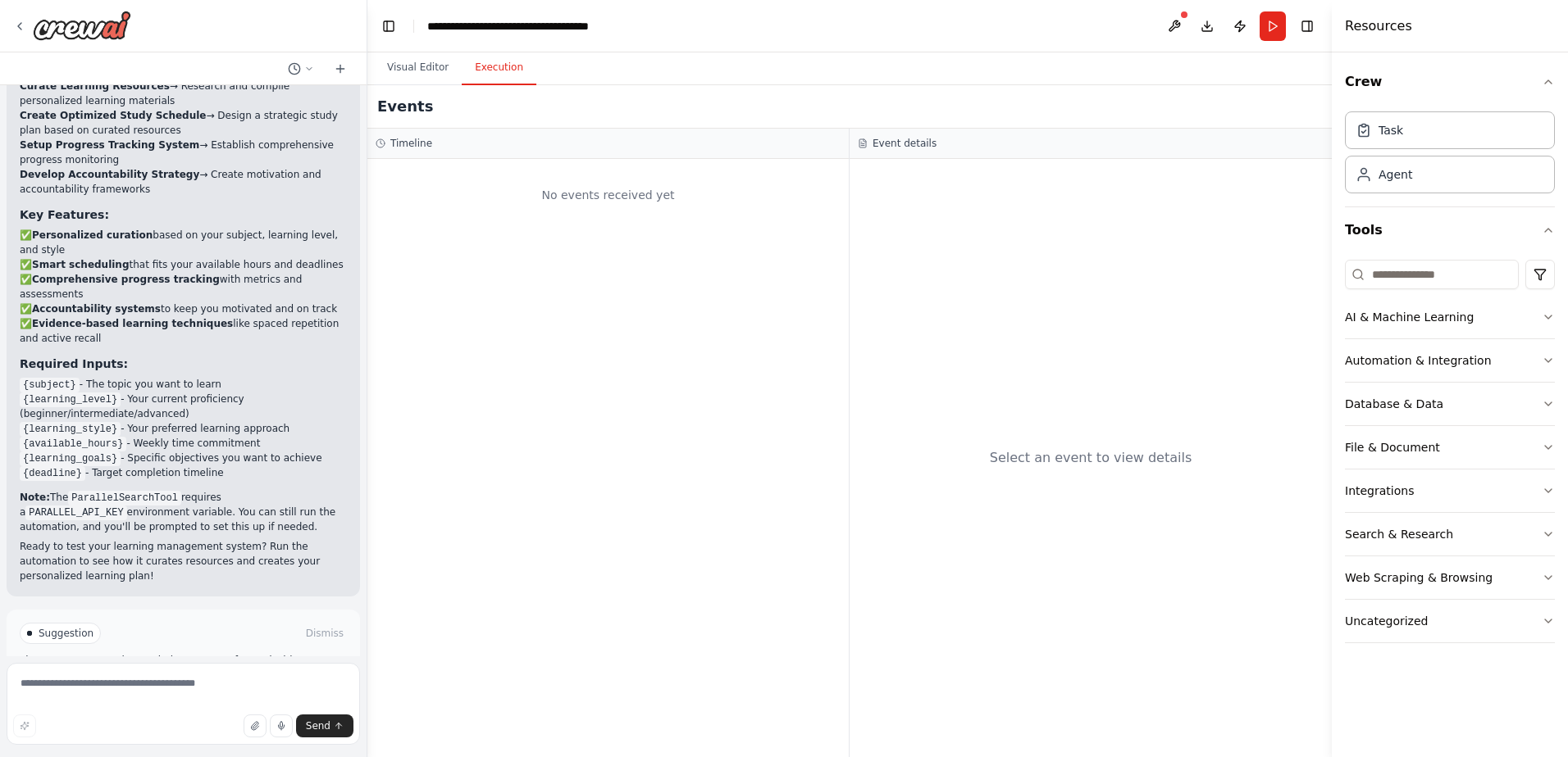
click at [495, 71] on button "Execution" at bounding box center [499, 68] width 74 height 35
click at [405, 70] on button "Visual Editor" at bounding box center [418, 68] width 88 height 35
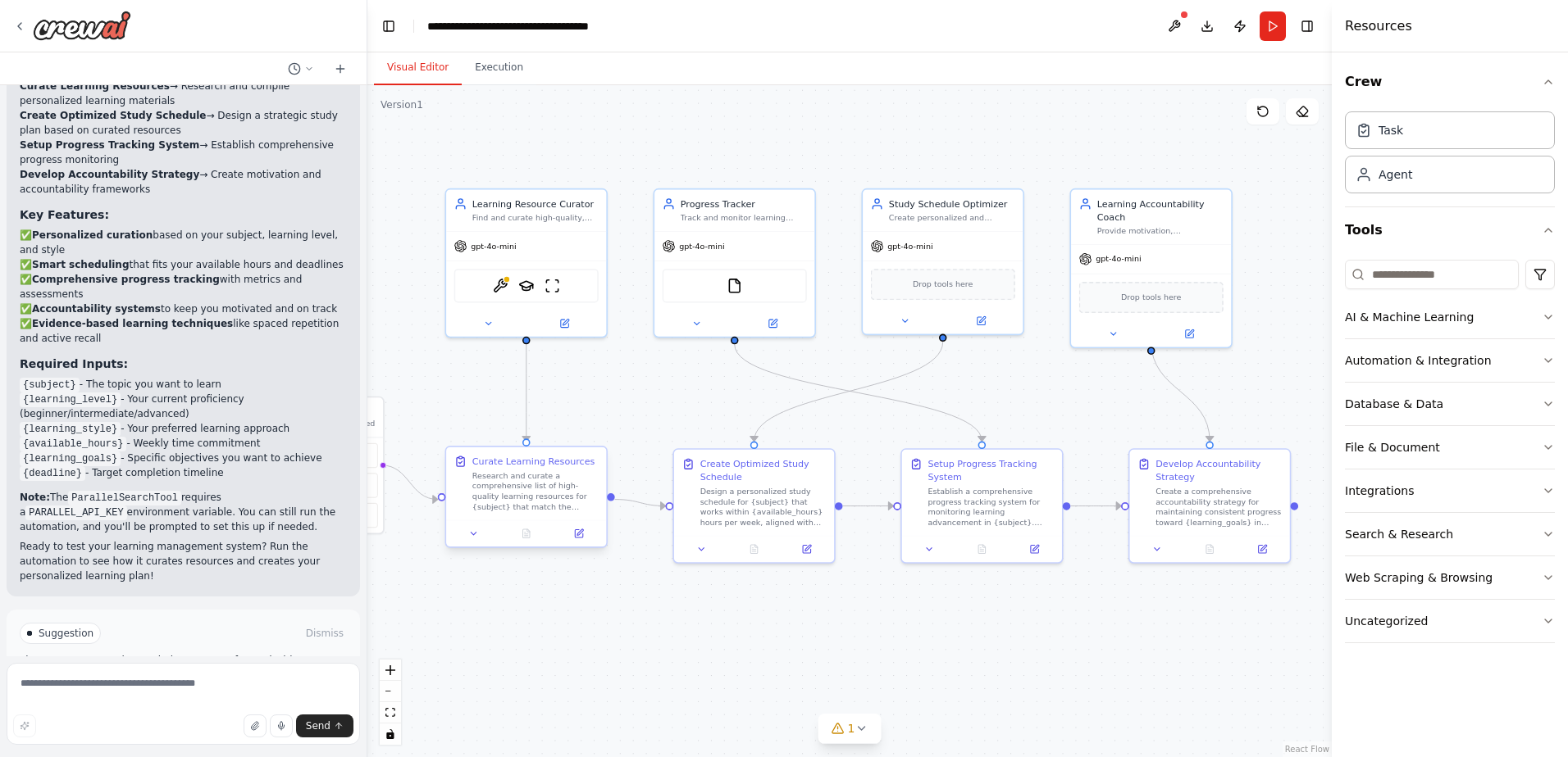
click at [544, 496] on div "Research and curate a comprehensive list of high-quality learning resources for…" at bounding box center [535, 491] width 127 height 42
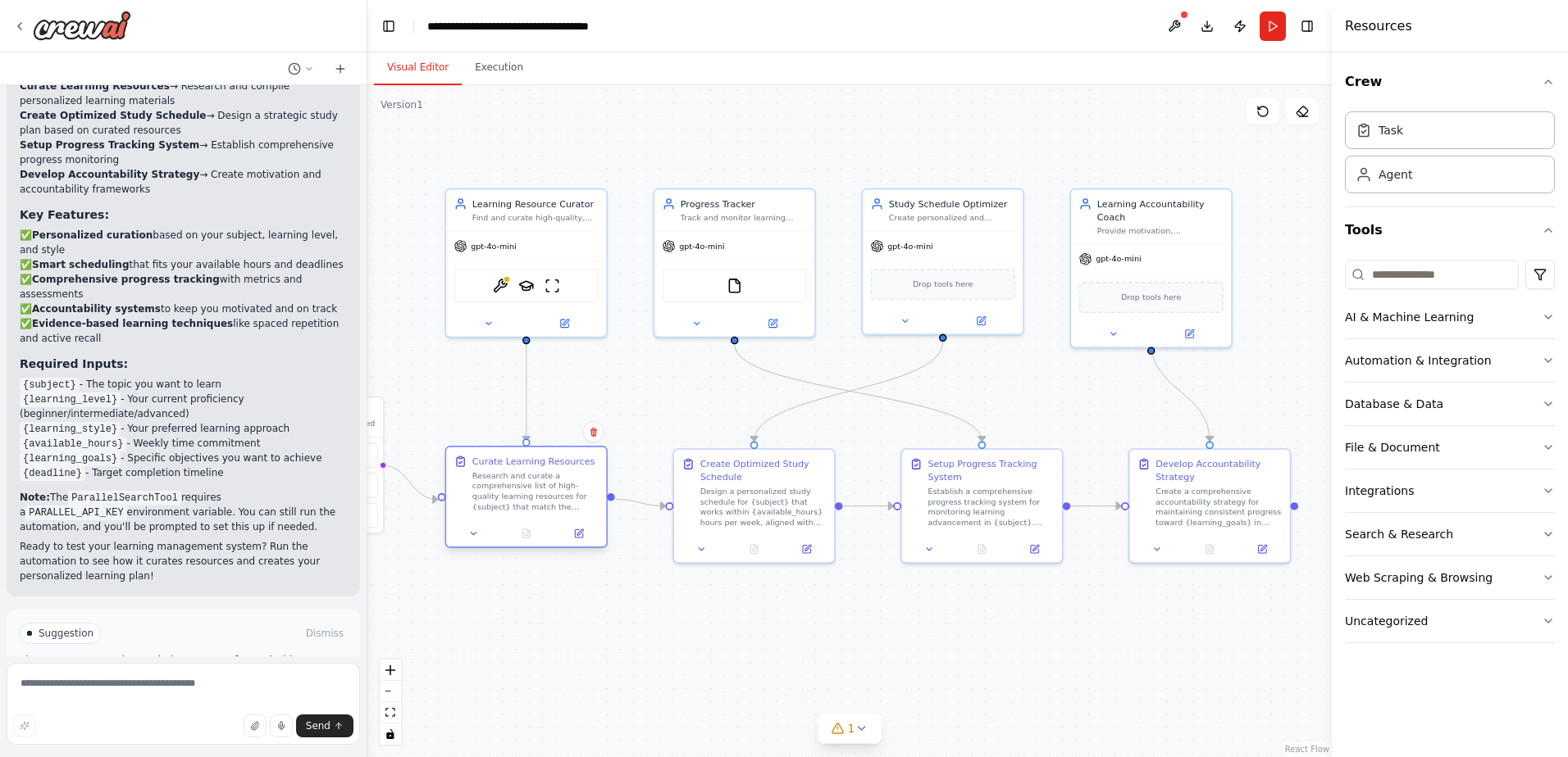
click at [544, 496] on div "Research and curate a comprehensive list of high-quality learning resources for…" at bounding box center [535, 491] width 127 height 42
click at [581, 533] on icon at bounding box center [580, 532] width 6 height 6
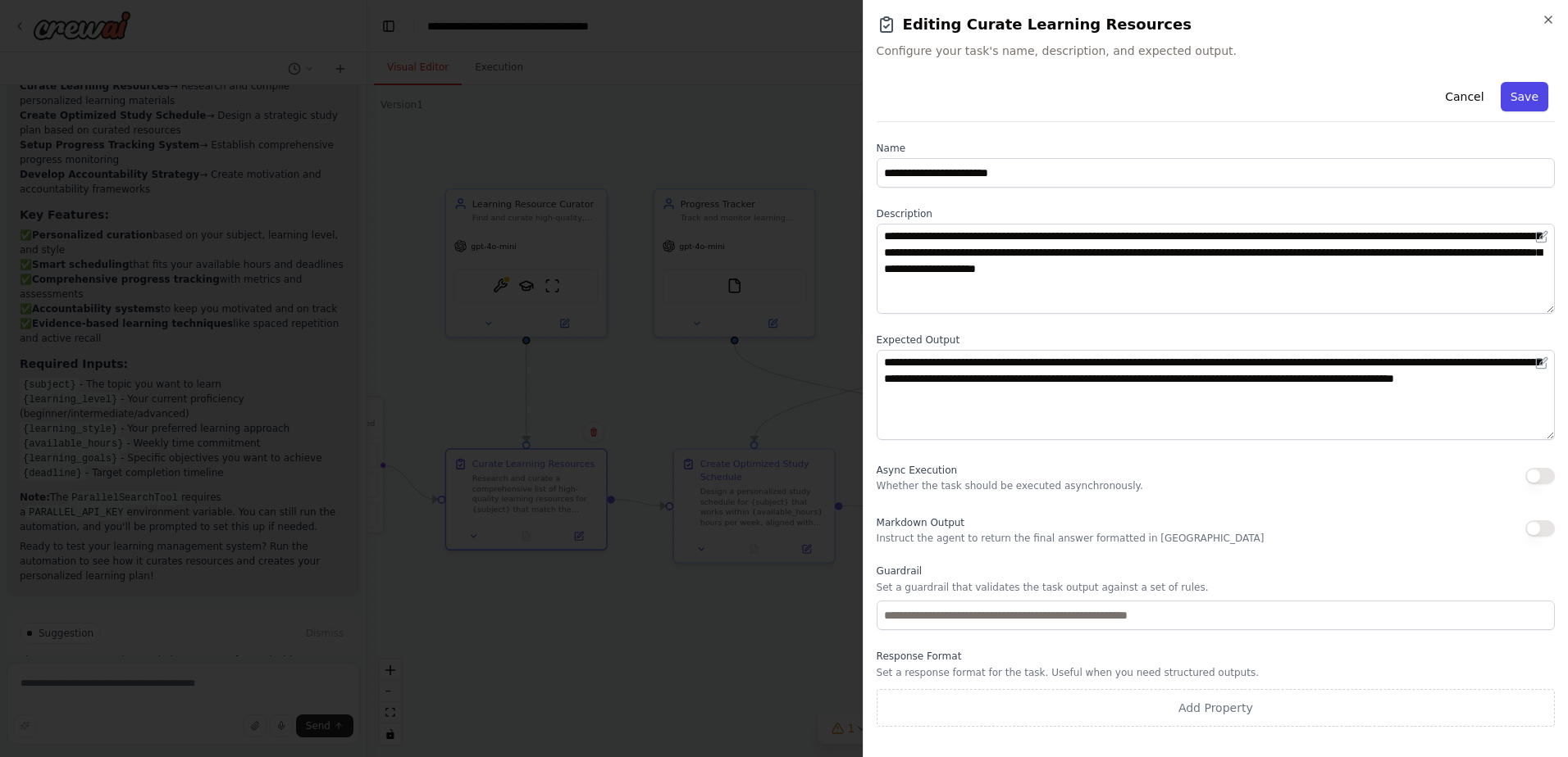
click at [1526, 96] on button "Save" at bounding box center [1524, 96] width 47 height 30
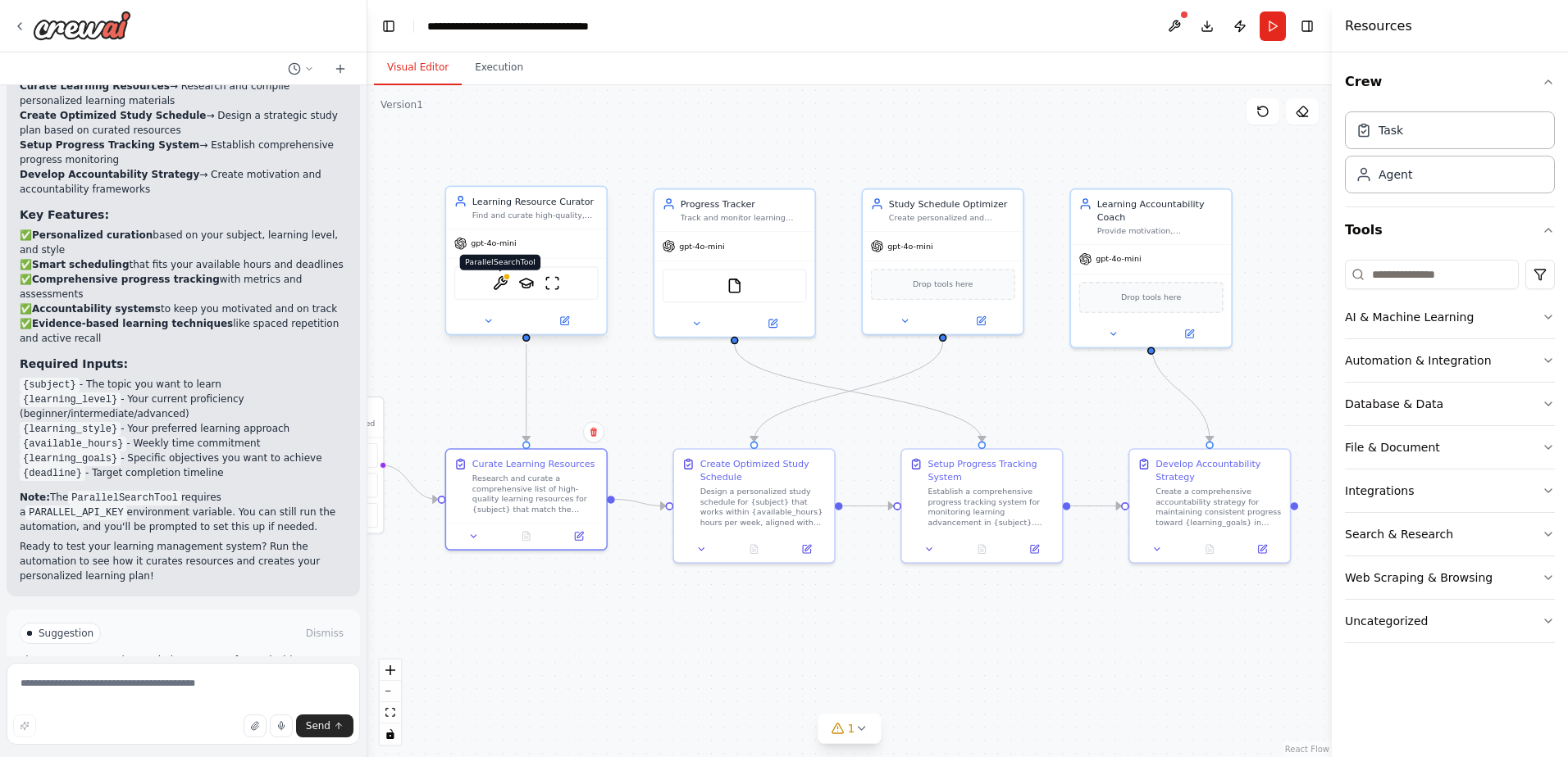
click at [499, 284] on img at bounding box center [500, 283] width 15 height 15
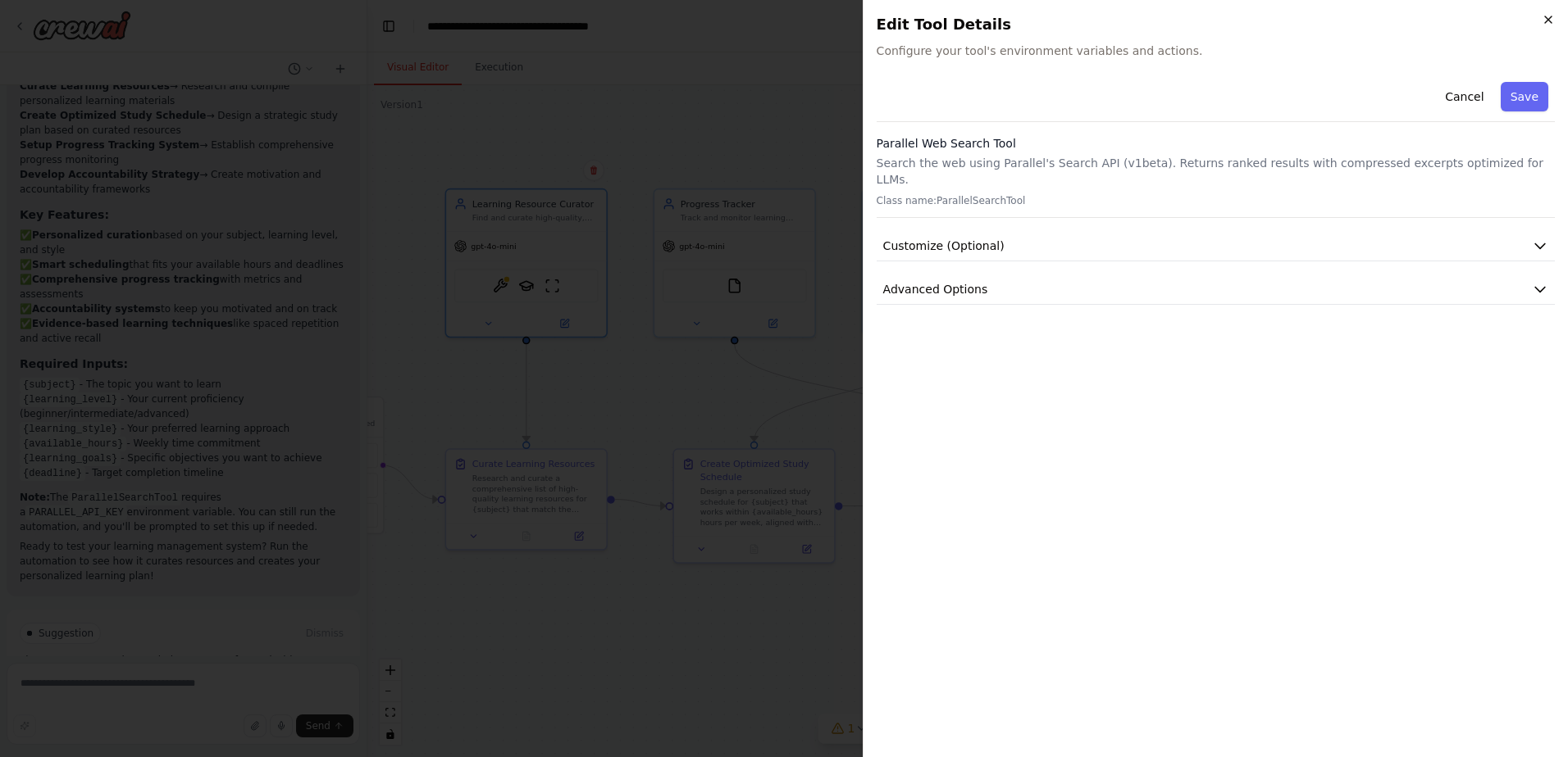
click at [1549, 19] on icon "button" at bounding box center [1549, 20] width 14 height 14
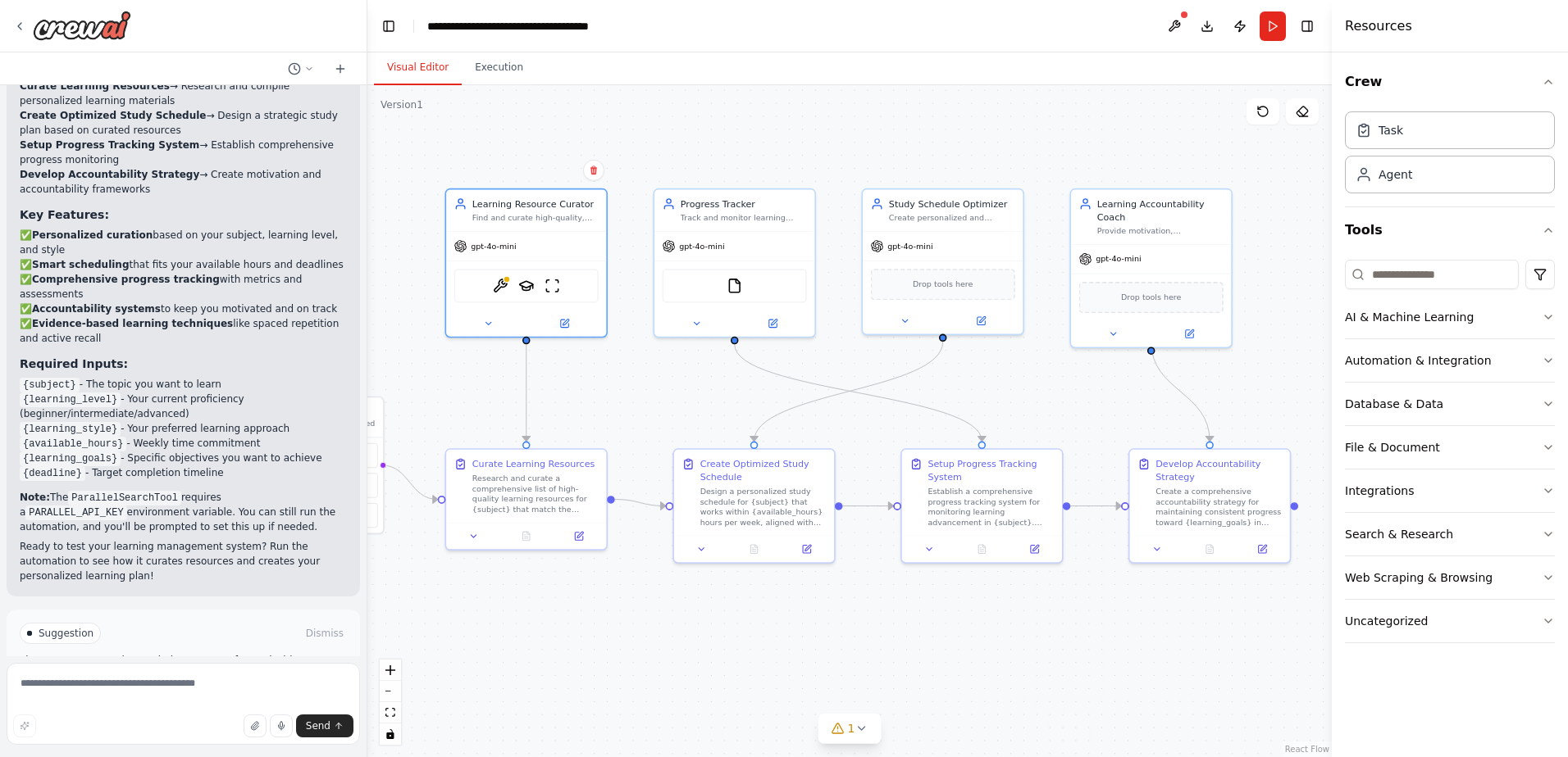
click at [189, 696] on span "Run Automation" at bounding box center [191, 703] width 79 height 14
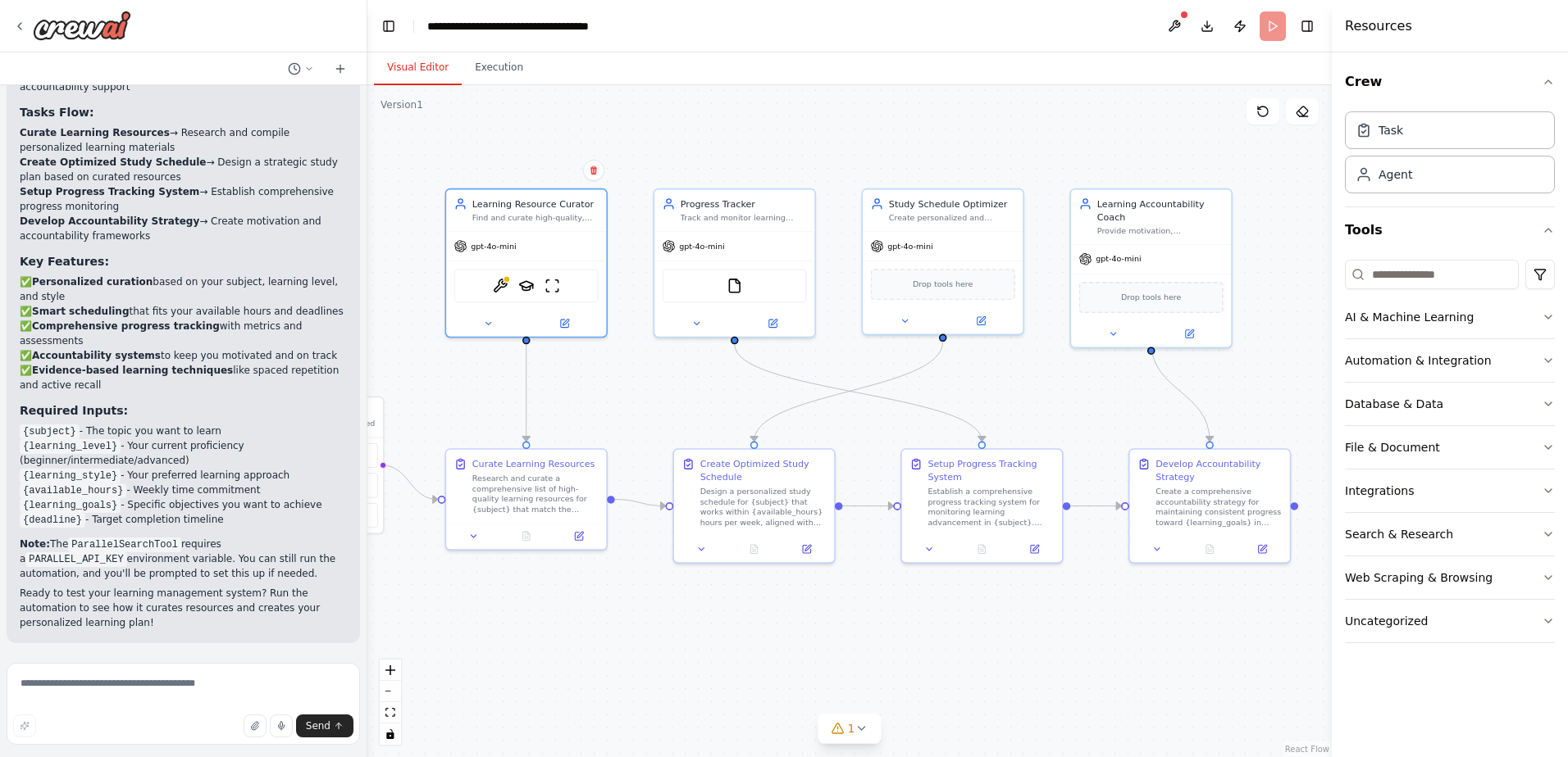
scroll to position [1289, 0]
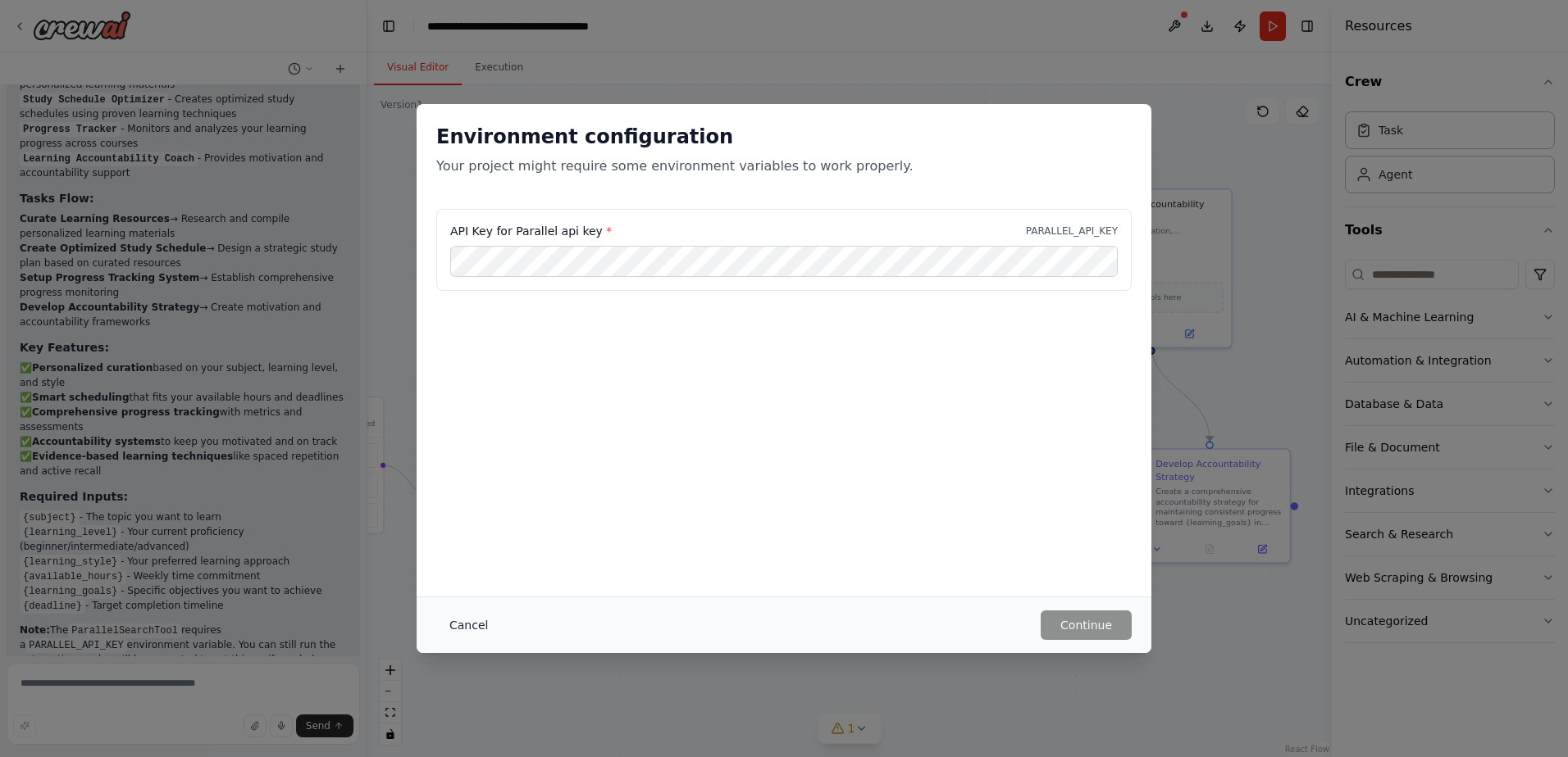
click at [459, 630] on button "Cancel" at bounding box center [469, 625] width 65 height 30
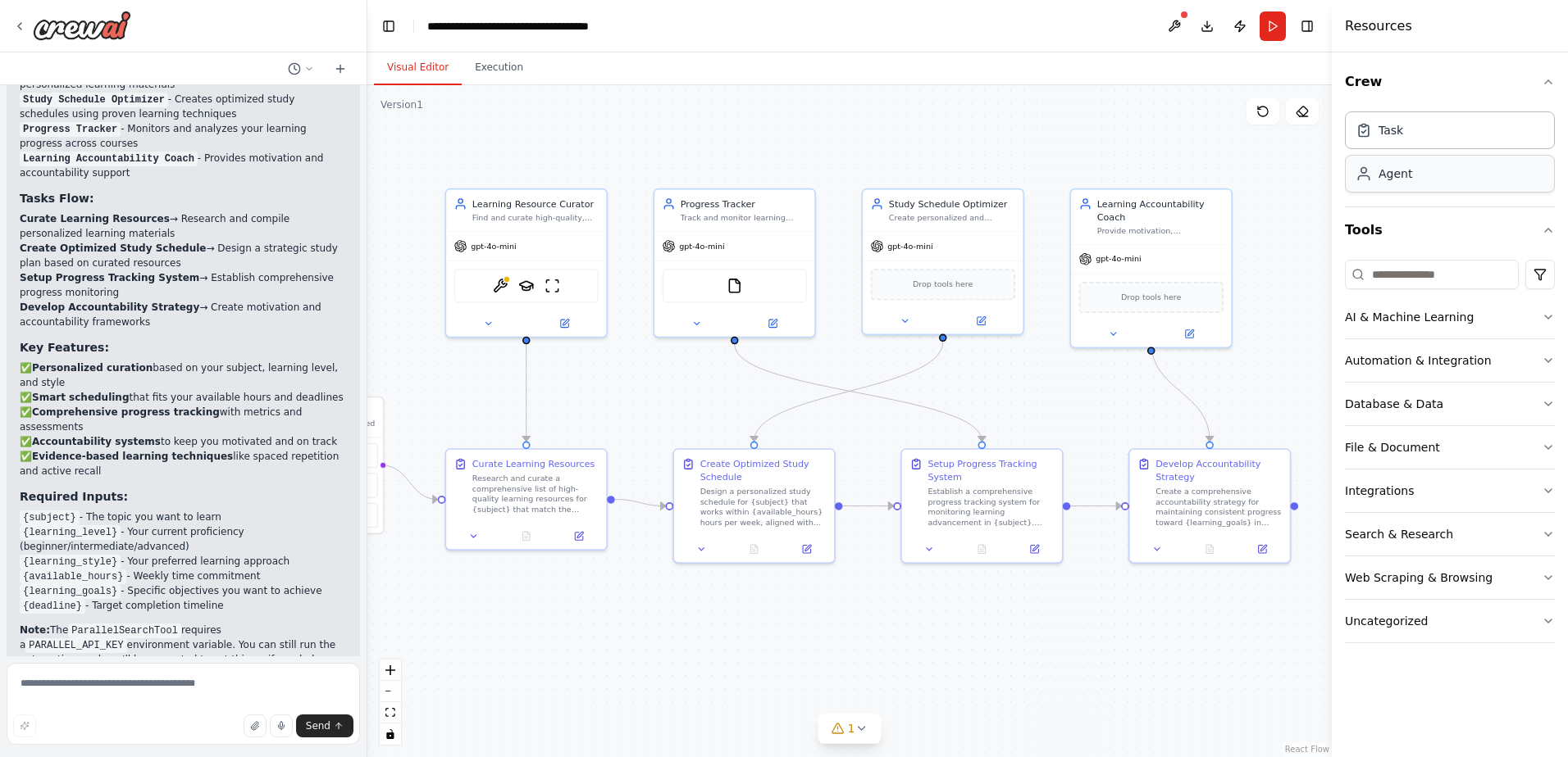
click at [1436, 184] on div "Agent" at bounding box center [1450, 174] width 210 height 38
click at [1403, 179] on div "Agent" at bounding box center [1395, 173] width 34 height 16
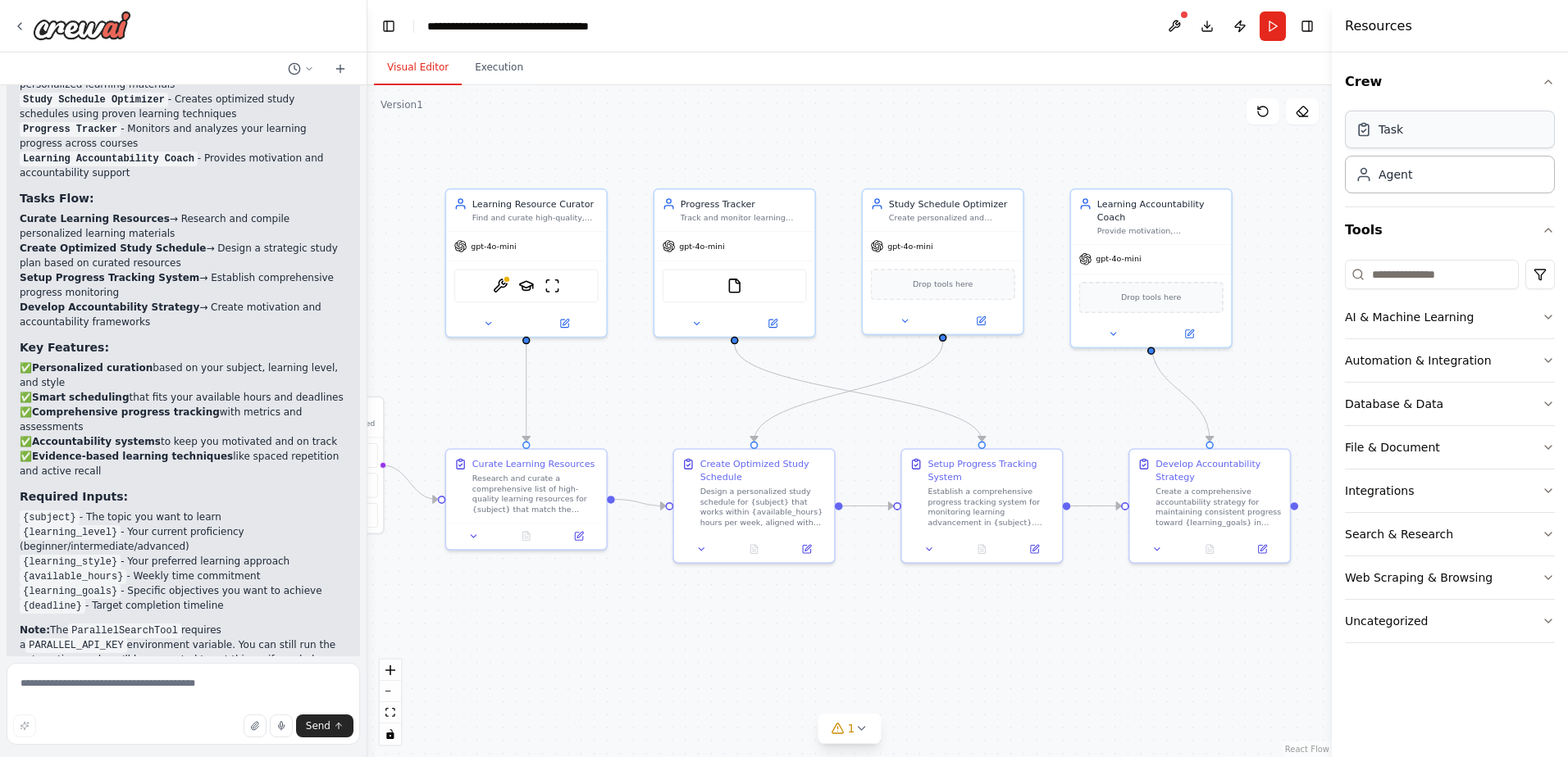
click at [1414, 139] on div "Task" at bounding box center [1450, 129] width 210 height 38
